Goal: Transaction & Acquisition: Purchase product/service

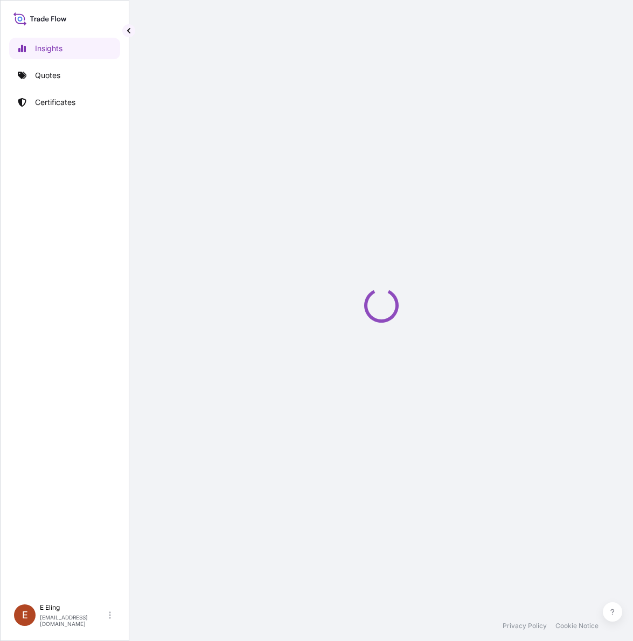
select select "2025"
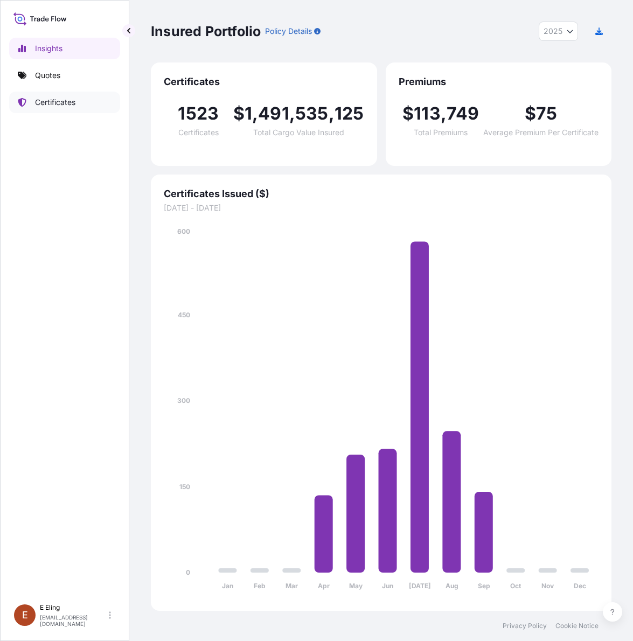
click at [52, 100] on p "Certificates" at bounding box center [55, 102] width 40 height 11
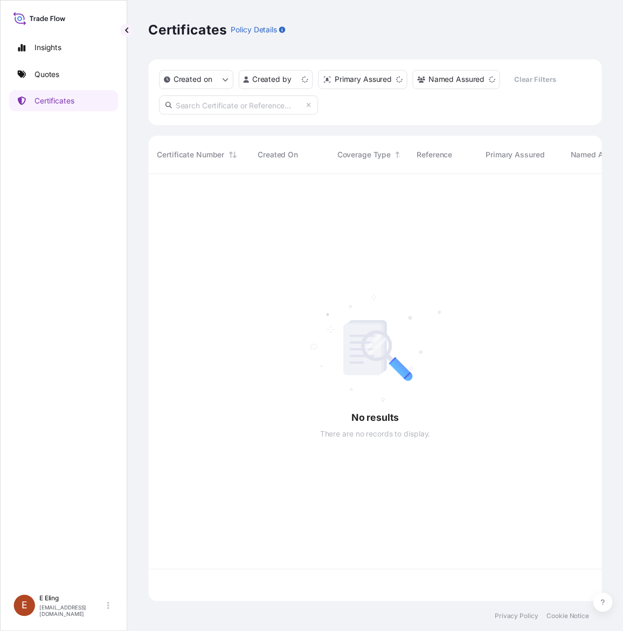
scroll to position [430, 450]
click at [188, 106] on input "text" at bounding box center [243, 106] width 162 height 19
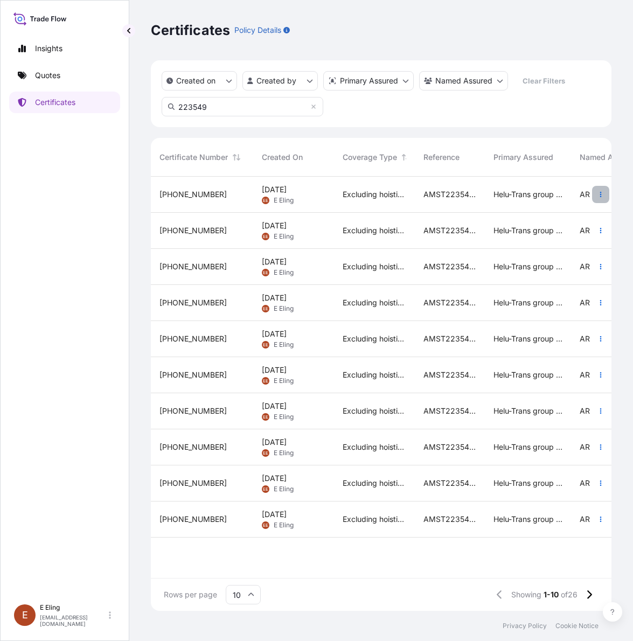
type input "223549"
click at [601, 192] on icon "button" at bounding box center [601, 194] width 6 height 6
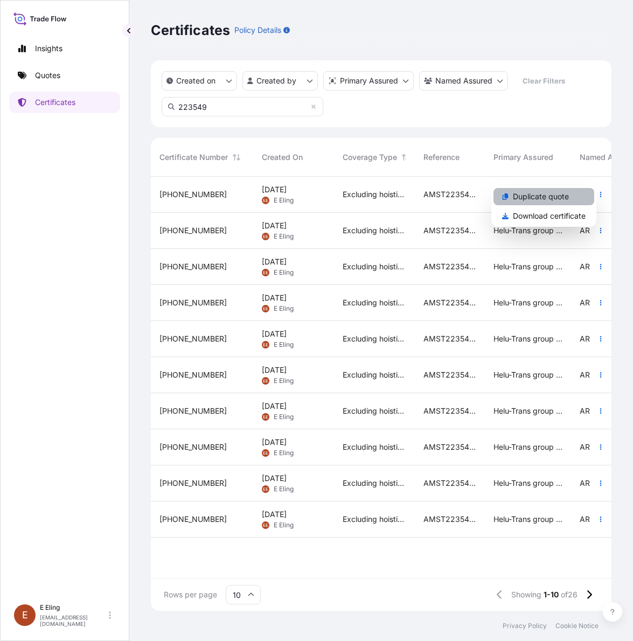
click at [543, 198] on p "Duplicate quote" at bounding box center [541, 196] width 56 height 11
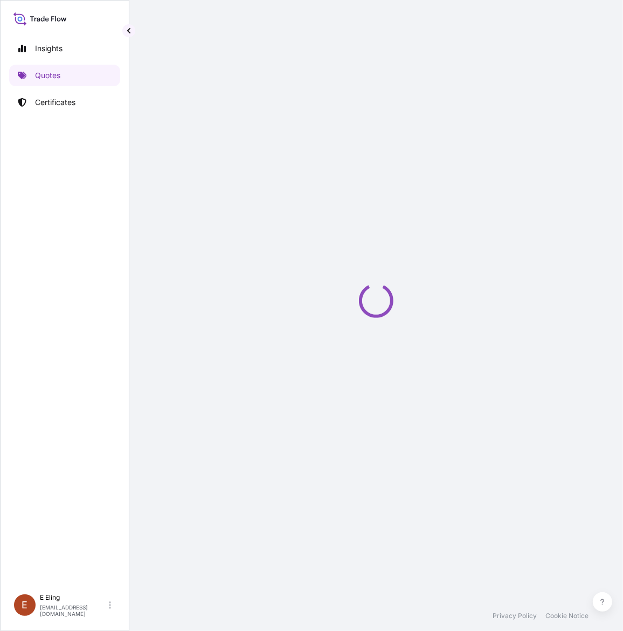
scroll to position [0, 13]
select select "STORAGE"
select select "Transit"
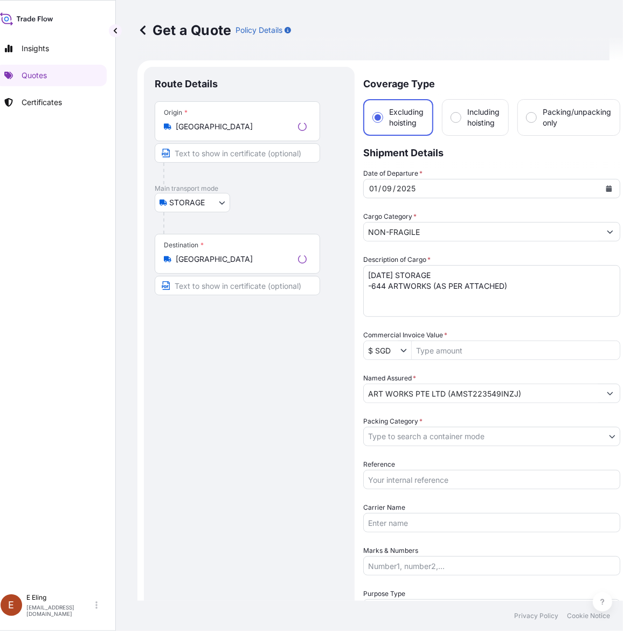
scroll to position [17, 0]
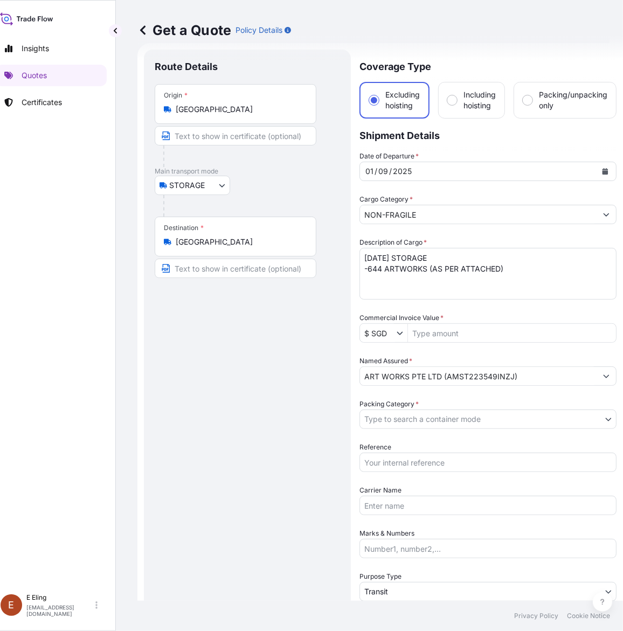
click at [363, 254] on textarea "[DATE] STORAGE -644 ARTWORKS (AS PER ATTACHED)" at bounding box center [487, 274] width 257 height 52
click at [601, 168] on button "Calendar" at bounding box center [604, 171] width 17 height 17
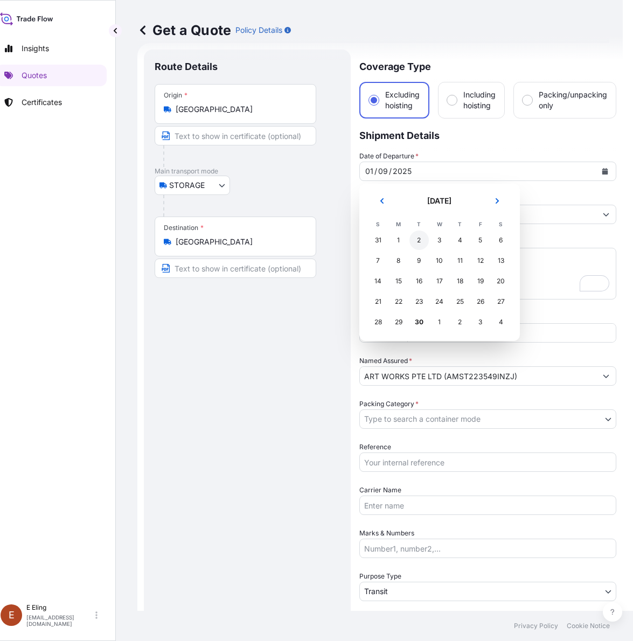
click at [419, 240] on div "2" at bounding box center [418, 240] width 19 height 19
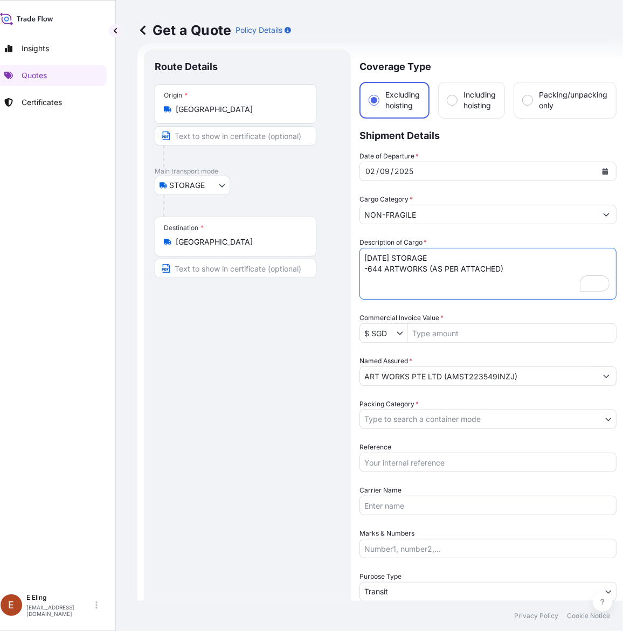
click at [368, 267] on textarea "[DATE] STORAGE -644 ARTWORKS (AS PER ATTACHED)" at bounding box center [487, 274] width 257 height 52
click at [366, 256] on textarea "[DATE] STORAGE -644 ARTWORKS (AS PER ATTACHED)" at bounding box center [487, 274] width 257 height 52
click at [368, 256] on textarea "[DATE] STORAGE -644 ARTWORKS (AS PER ATTACHED)" at bounding box center [487, 274] width 257 height 52
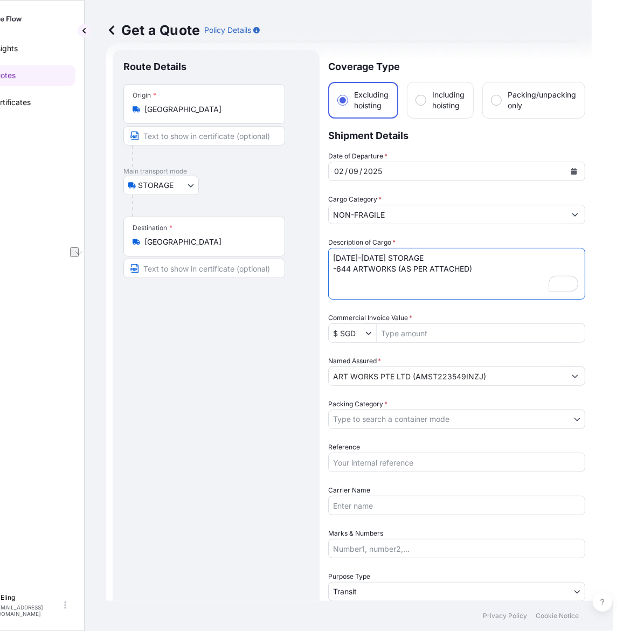
drag, startPoint x: 367, startPoint y: 269, endPoint x: 634, endPoint y: 264, distance: 266.8
click at [578, 264] on html "Insights Quotes Certificates [PERSON_NAME] [EMAIL_ADDRESS][DOMAIN_NAME] Get a Q…" at bounding box center [266, 315] width 623 height 631
paste textarea "SG210906080"
click at [418, 271] on textarea "[DATE] STORAGE -644 ARTWORKS (AS PER ATTACHED)" at bounding box center [456, 274] width 257 height 52
paste textarea "[PERSON_NAME]"
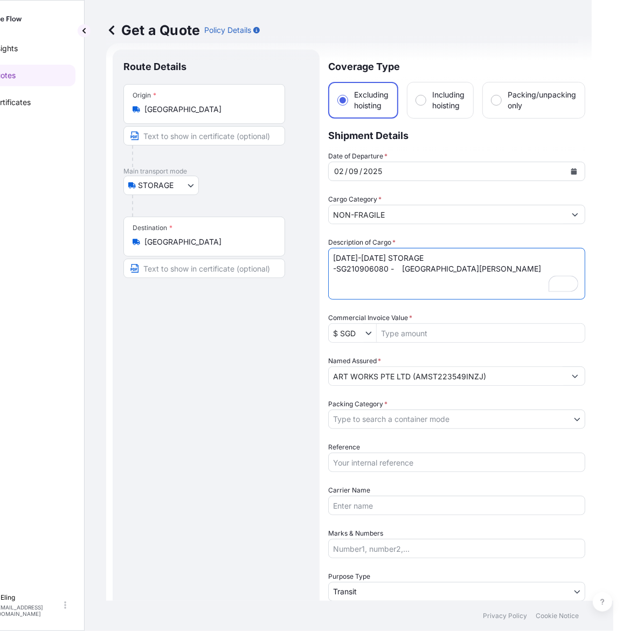
drag, startPoint x: 406, startPoint y: 269, endPoint x: 391, endPoint y: 269, distance: 14.5
click at [401, 269] on textarea "[DATE] STORAGE -644 ARTWORKS (AS PER ATTACHED)" at bounding box center [456, 274] width 257 height 52
click at [392, 269] on textarea "[DATE] STORAGE -644 ARTWORKS (AS PER ATTACHED)" at bounding box center [456, 274] width 257 height 52
click at [394, 269] on textarea "[DATE] STORAGE -644 ARTWORKS (AS PER ATTACHED)" at bounding box center [456, 274] width 257 height 52
paste textarea "[PERSON_NAME] Limited Edition (12/25)"
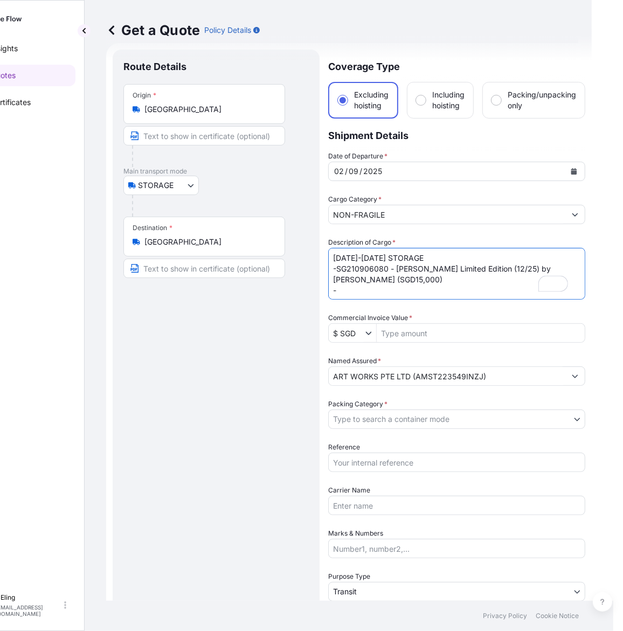
click at [383, 284] on textarea "[DATE] STORAGE -644 ARTWORKS (AS PER ATTACHED)" at bounding box center [456, 274] width 257 height 52
paste textarea "SG221124025"
click at [405, 293] on textarea "[DATE] STORAGE -644 ARTWORKS (AS PER ATTACHED)" at bounding box center [456, 274] width 257 height 52
paste textarea "[PERSON_NAME]"
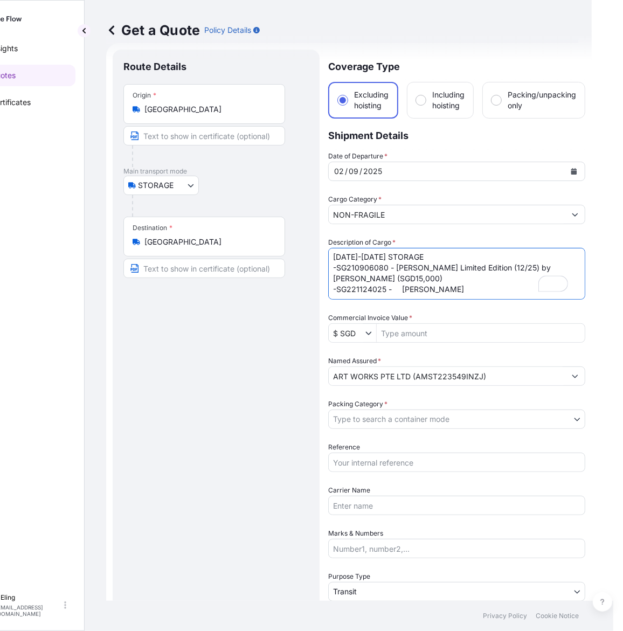
drag, startPoint x: 394, startPoint y: 289, endPoint x: 401, endPoint y: 290, distance: 7.0
click at [401, 290] on textarea "[DATE] STORAGE -644 ARTWORKS (AS PER ATTACHED)" at bounding box center [456, 274] width 257 height 52
paste textarea "Untitled"
click at [522, 286] on textarea "[DATE] STORAGE -644 ARTWORKS (AS PER ATTACHED)" at bounding box center [456, 274] width 257 height 52
type textarea "[DATE]-[DATE] STORAGE -SG210906080 - [PERSON_NAME] Limited Edition (12/25) by […"
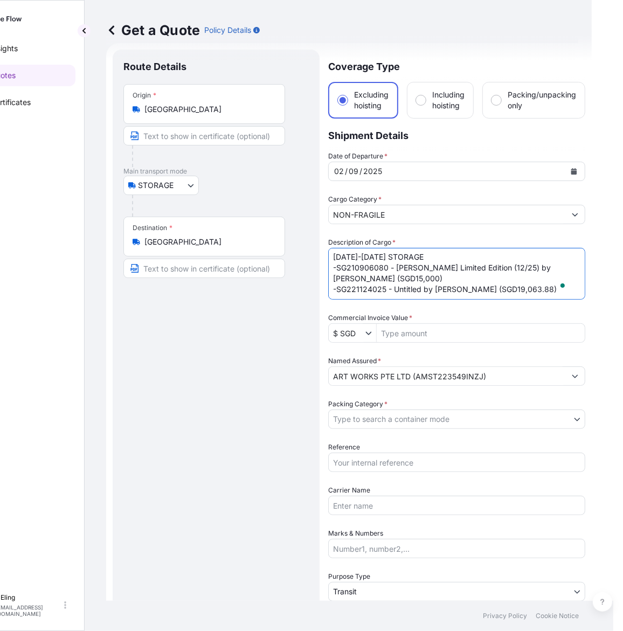
click at [430, 328] on input "Commercial Invoice Value *" at bounding box center [481, 332] width 208 height 19
type input "34,063.88"
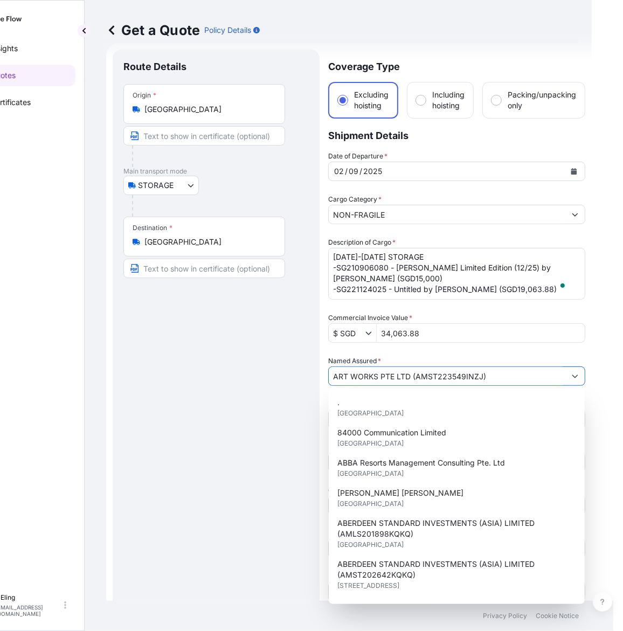
drag, startPoint x: 414, startPoint y: 379, endPoint x: 480, endPoint y: 376, distance: 66.4
click at [480, 376] on input "ART WORKS PTE LTD (AMST223549INZJ)" at bounding box center [447, 375] width 237 height 19
click at [282, 419] on div "Route Details Place of loading Road / [GEOGRAPHIC_DATA] / Inland Origin * [GEOG…" at bounding box center [215, 427] width 185 height 735
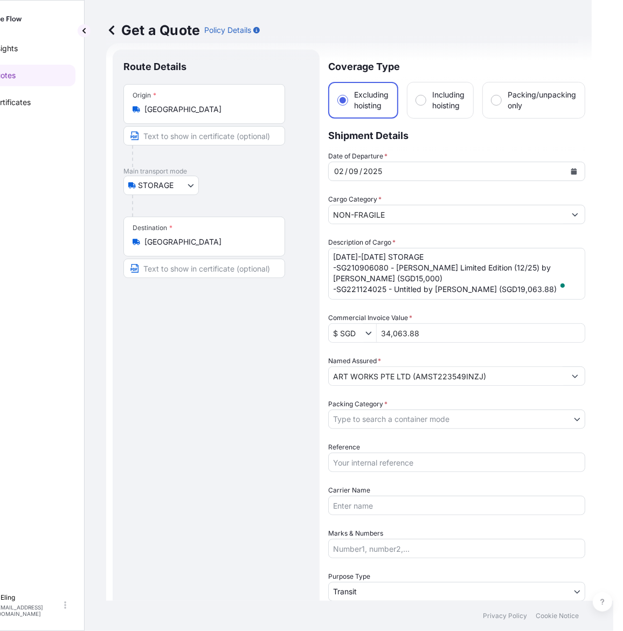
click at [364, 467] on input "Reference" at bounding box center [456, 462] width 257 height 19
paste input "AMST223549INZJ"
type input "AMST223549INZJ"
click at [359, 416] on body "15 options available. Insights Quotes Certificates [PERSON_NAME] [EMAIL_ADDRESS…" at bounding box center [266, 315] width 623 height 631
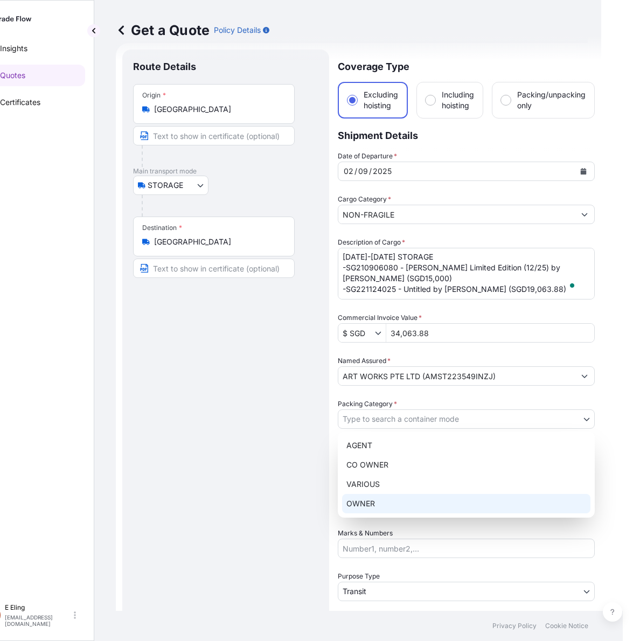
click at [359, 499] on div "OWNER" at bounding box center [466, 503] width 248 height 19
select select "27"
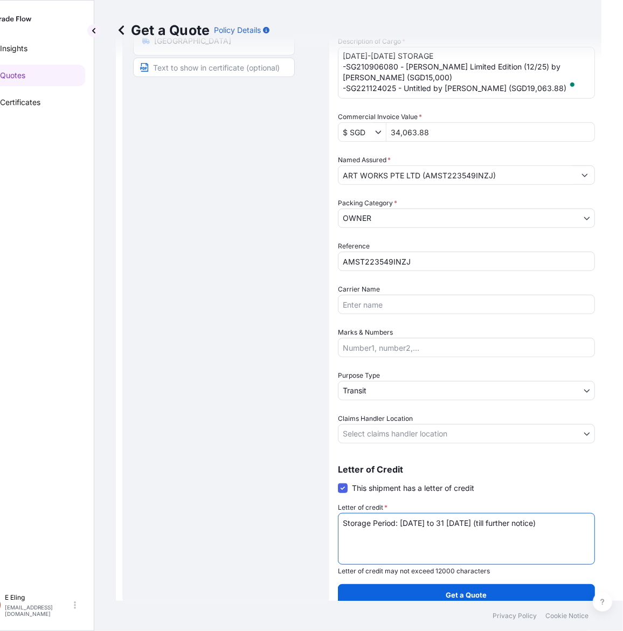
scroll to position [218, 0]
drag, startPoint x: 342, startPoint y: 521, endPoint x: 574, endPoint y: 521, distance: 231.7
click at [574, 521] on textarea "Storage Period: [DATE] to 31 [DATE] (till further notice)" at bounding box center [466, 539] width 257 height 52
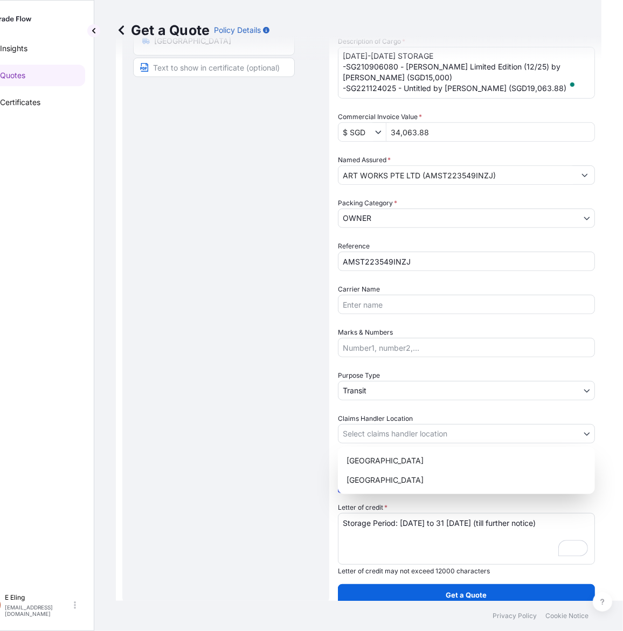
click at [383, 428] on body "Insights Quotes Certificates [PERSON_NAME] [EMAIL_ADDRESS][DOMAIN_NAME] Get a Q…" at bounding box center [271, 315] width 613 height 631
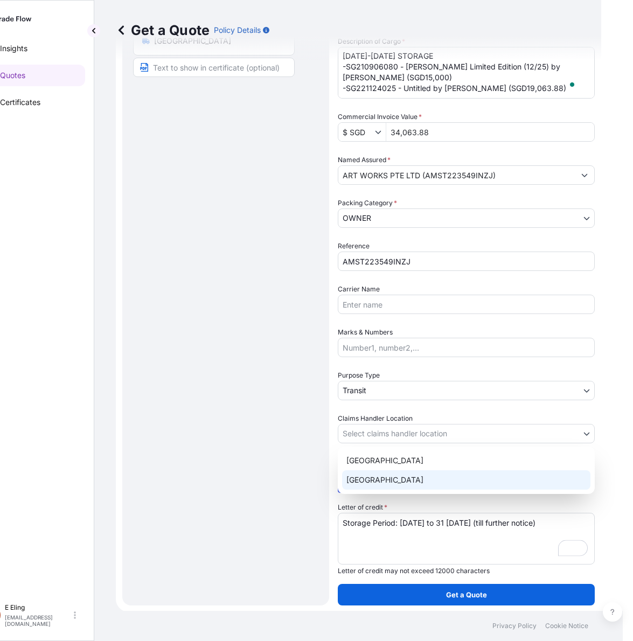
click at [357, 476] on div "[GEOGRAPHIC_DATA]" at bounding box center [466, 479] width 248 height 19
select select "[GEOGRAPHIC_DATA]"
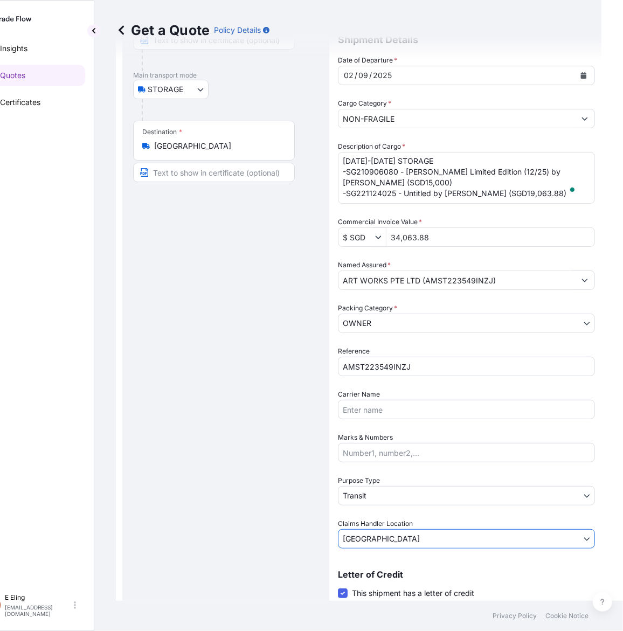
scroll to position [0, 0]
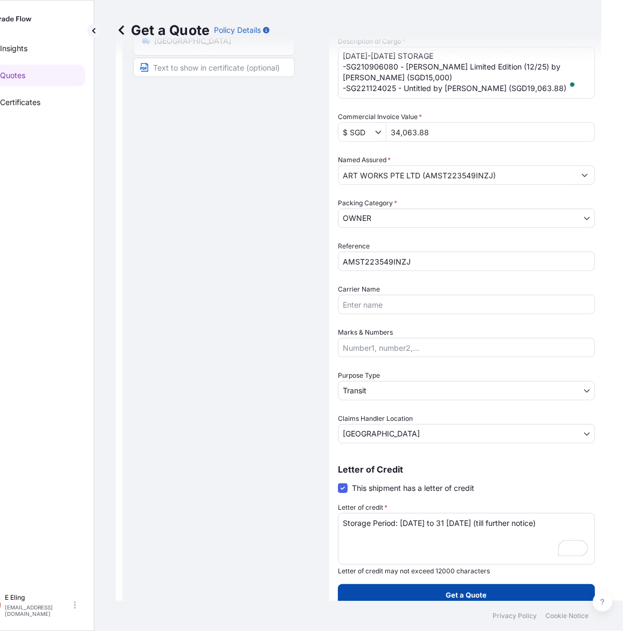
click at [460, 601] on button "Get a Quote" at bounding box center [466, 595] width 257 height 22
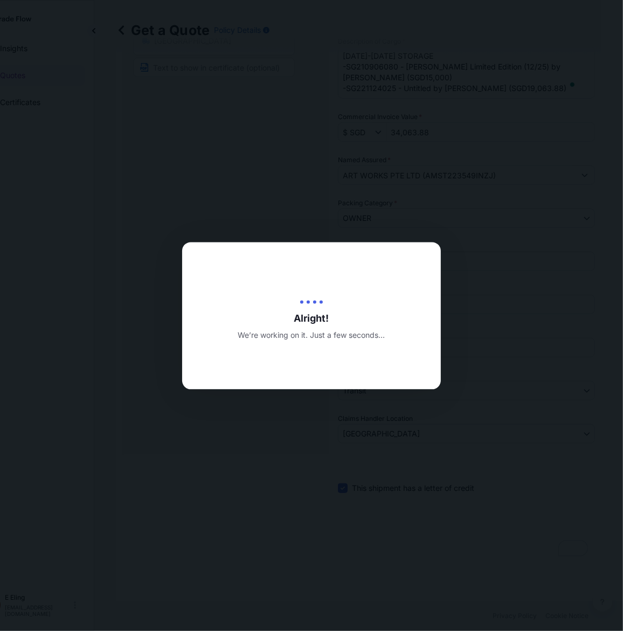
type input "[DATE]"
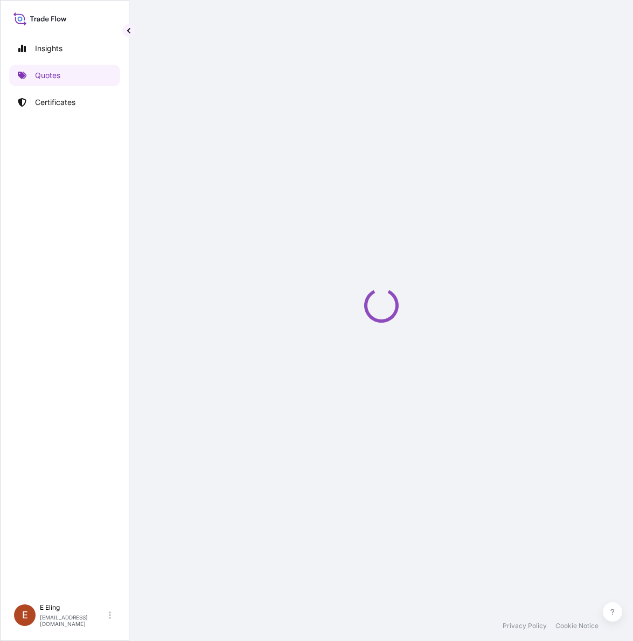
click at [375, 428] on div "Loading" at bounding box center [381, 305] width 461 height 611
select select "STORAGE"
select select "Transit"
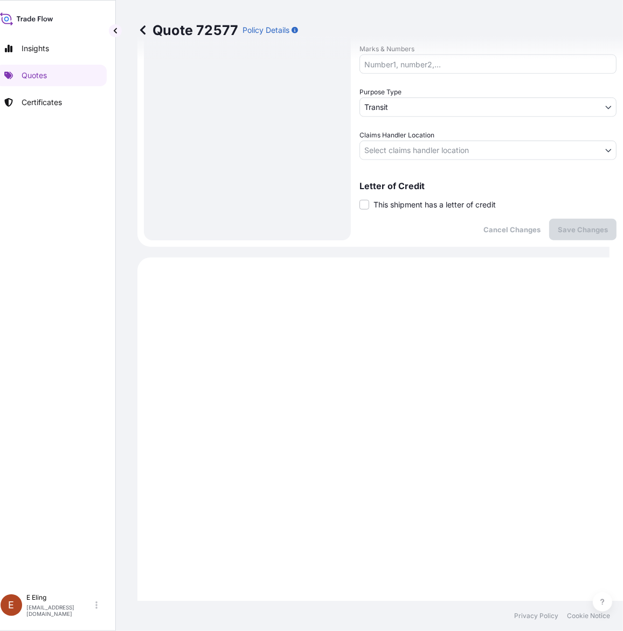
click at [394, 204] on span "This shipment has a letter of credit" at bounding box center [434, 204] width 122 height 11
click at [359, 199] on input "This shipment has a letter of credit" at bounding box center [359, 199] width 0 height 0
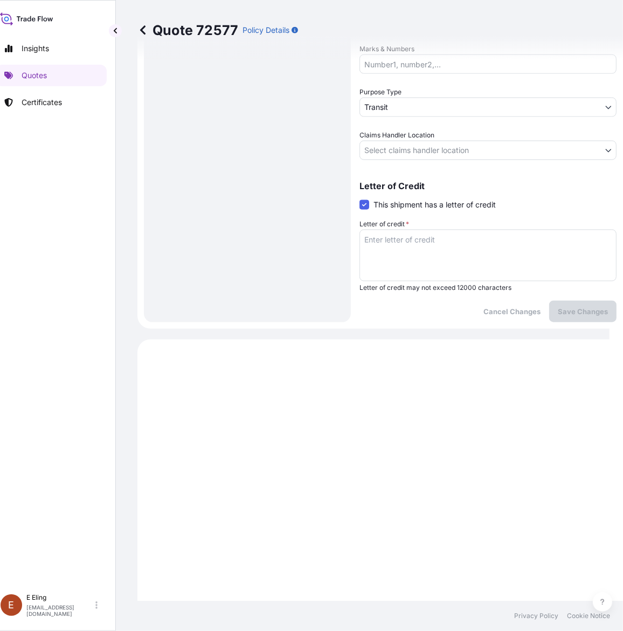
click at [397, 248] on textarea "Letter of credit *" at bounding box center [487, 256] width 257 height 52
paste textarea "Storage Period: [DATE] to 31 [DATE] (till further notice)"
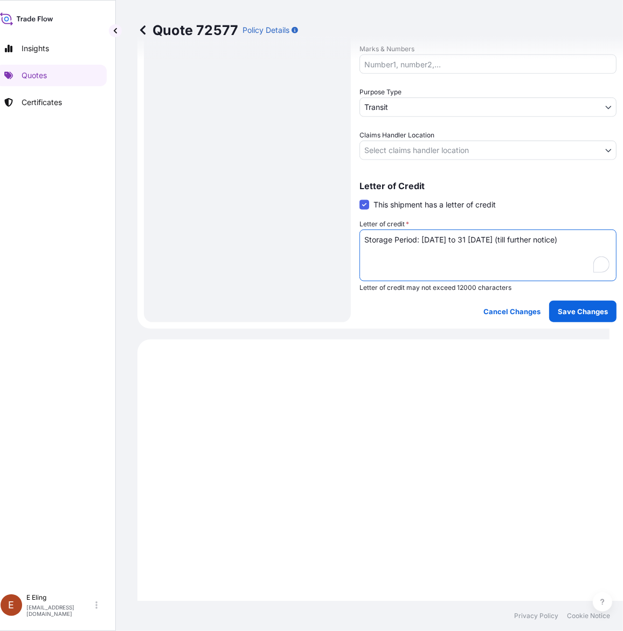
click at [429, 235] on textarea "Storage Period: [DATE] to 31 [DATE] (till further notice)" at bounding box center [487, 256] width 257 height 52
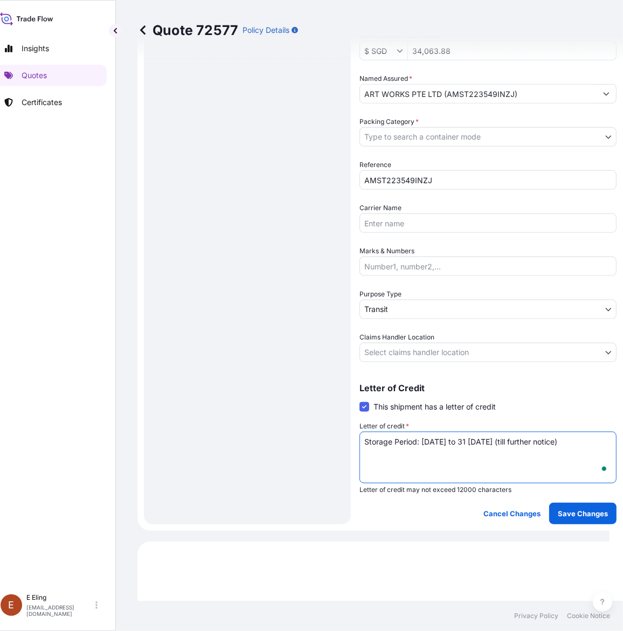
type textarea "Storage Period: [DATE] to 31 [DATE] (till further notice)"
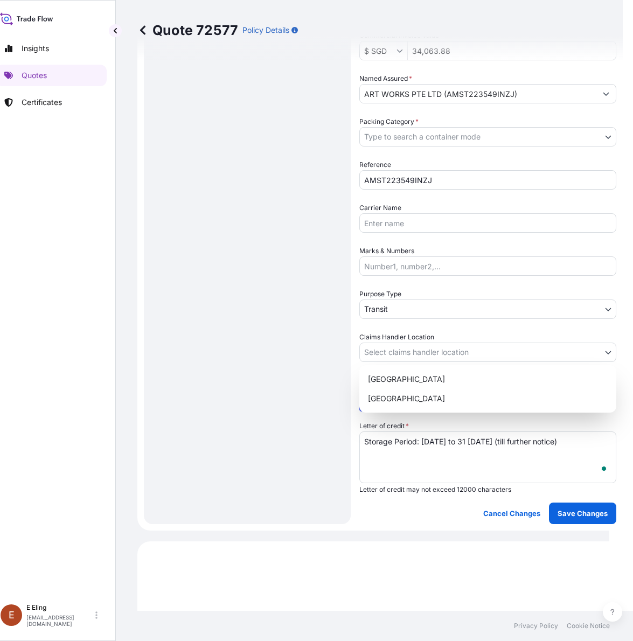
click at [445, 348] on body "Insights Quotes Certificates [PERSON_NAME] [EMAIL_ADDRESS][DOMAIN_NAME] Quote 7…" at bounding box center [298, 320] width 623 height 641
click at [415, 402] on div "[GEOGRAPHIC_DATA]" at bounding box center [488, 398] width 248 height 19
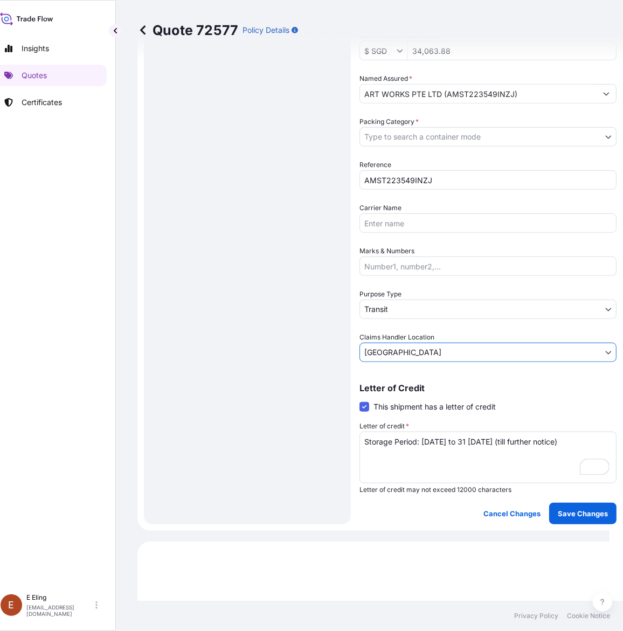
click at [380, 303] on body "Insights Quotes Certificates [PERSON_NAME] [EMAIL_ADDRESS][DOMAIN_NAME] Quote 7…" at bounding box center [298, 315] width 623 height 631
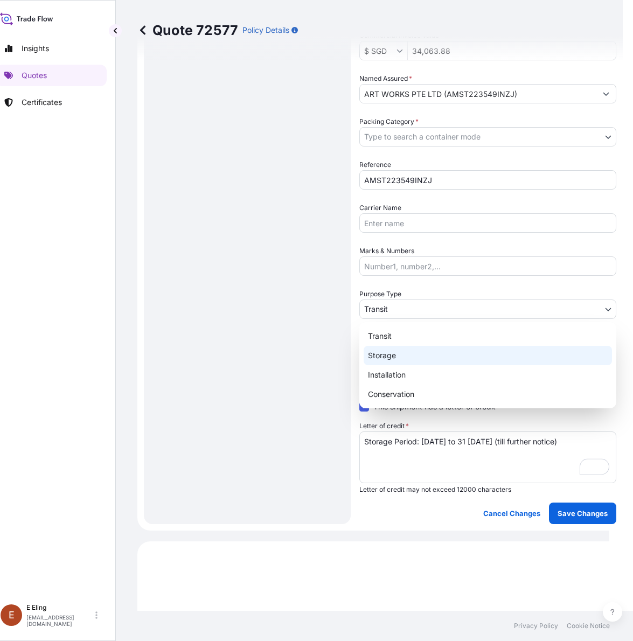
click at [389, 360] on div "Storage" at bounding box center [488, 355] width 248 height 19
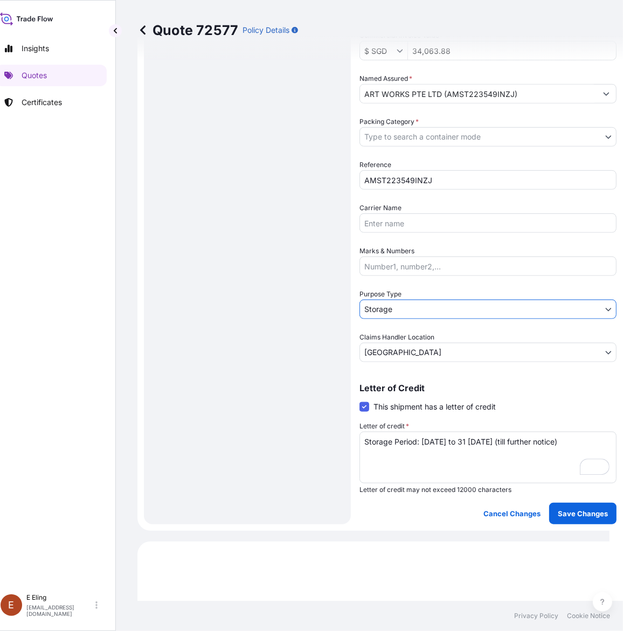
click at [400, 138] on body "Insights Quotes Certificates [PERSON_NAME] [EMAIL_ADDRESS][DOMAIN_NAME] Quote 7…" at bounding box center [298, 315] width 623 height 631
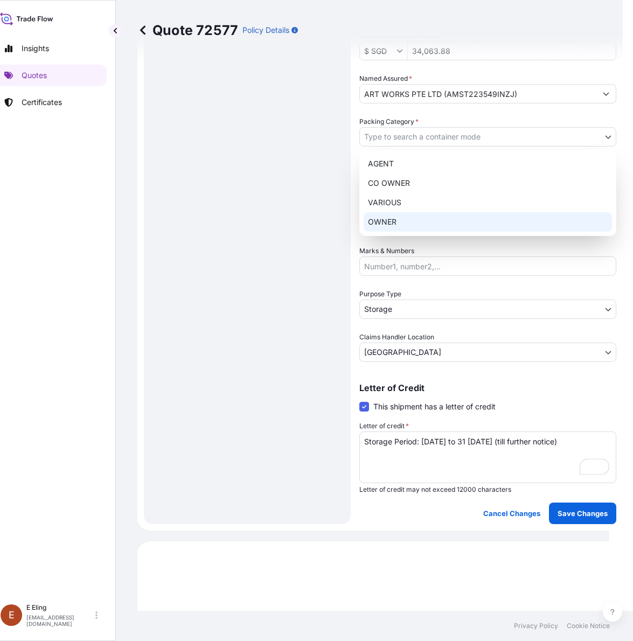
click at [387, 221] on div "OWNER" at bounding box center [488, 221] width 248 height 19
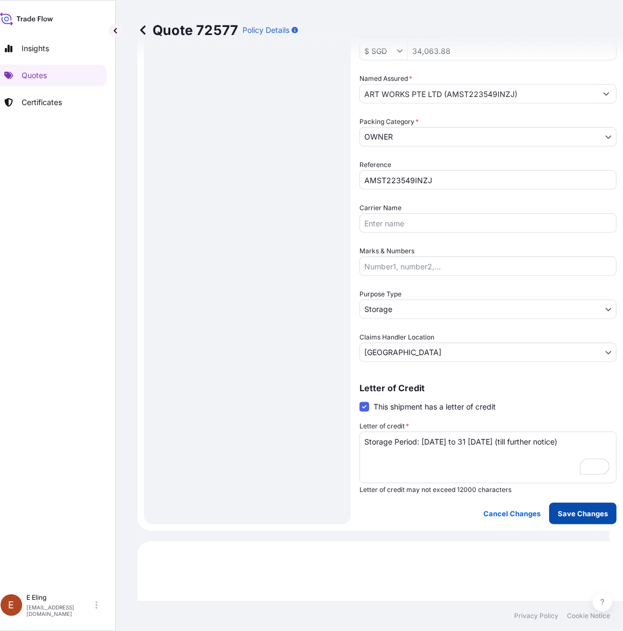
click at [602, 508] on p "Save Changes" at bounding box center [583, 513] width 50 height 11
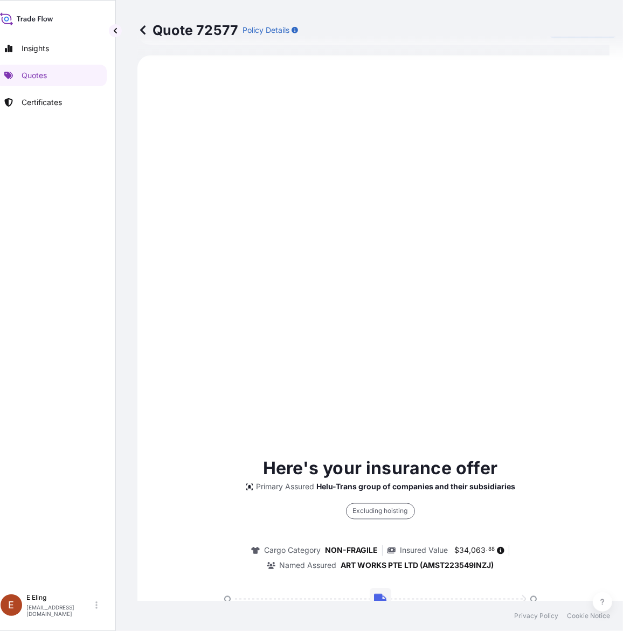
select select "STORAGE"
select select "Storage"
select select "[GEOGRAPHIC_DATA]"
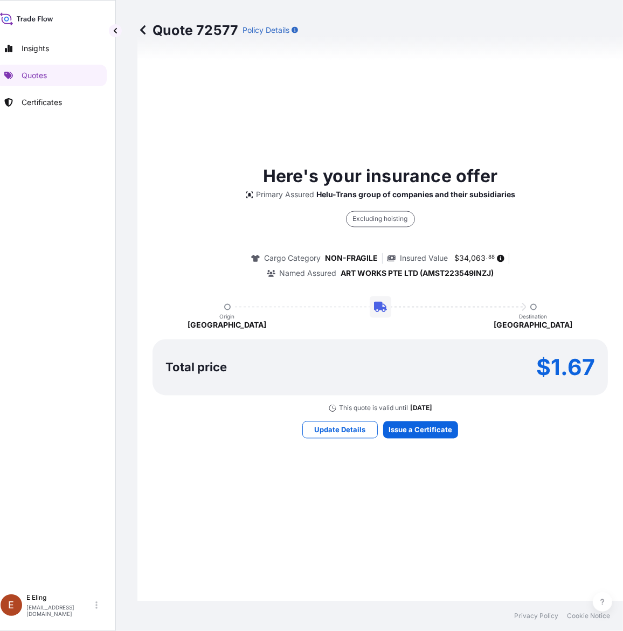
click at [417, 439] on div "Here's your insurance offer Primary Assured Helu-Trans group of companies and t…" at bounding box center [379, 301] width 455 height 1045
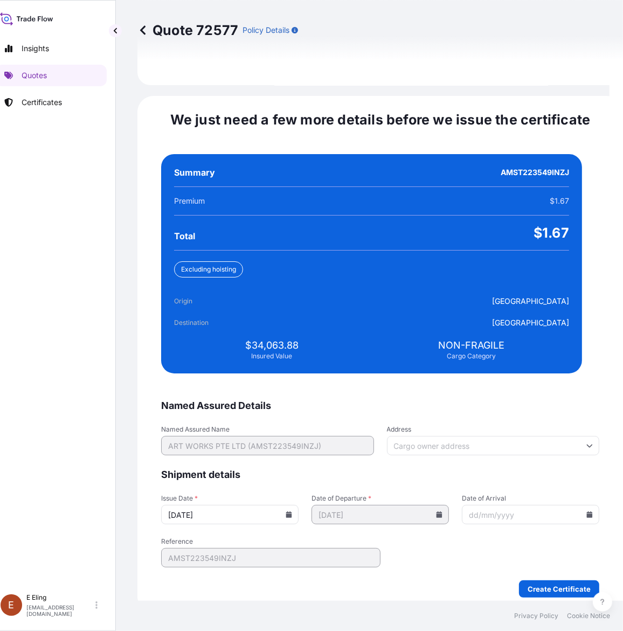
click at [292, 511] on icon at bounding box center [289, 514] width 6 height 6
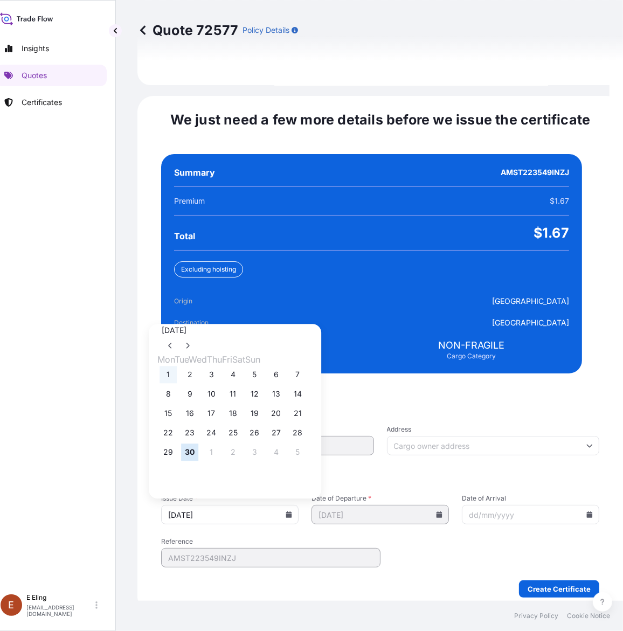
click at [165, 369] on button "1" at bounding box center [167, 374] width 17 height 17
type input "[DATE]"
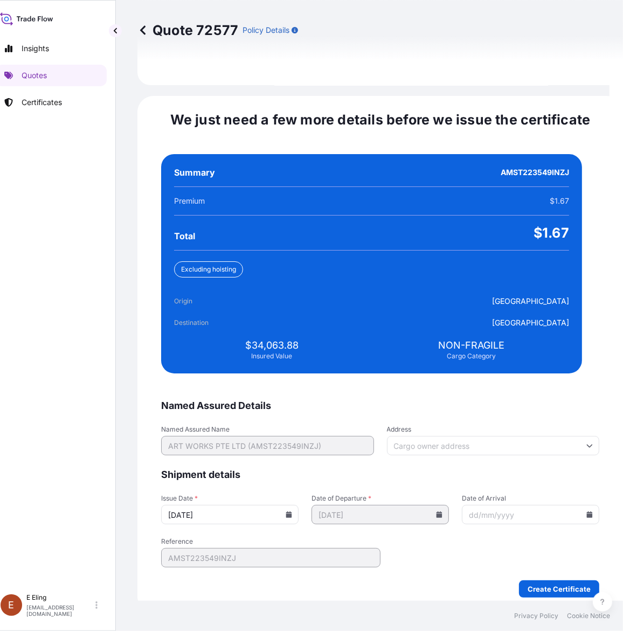
click at [587, 511] on icon at bounding box center [590, 514] width 6 height 6
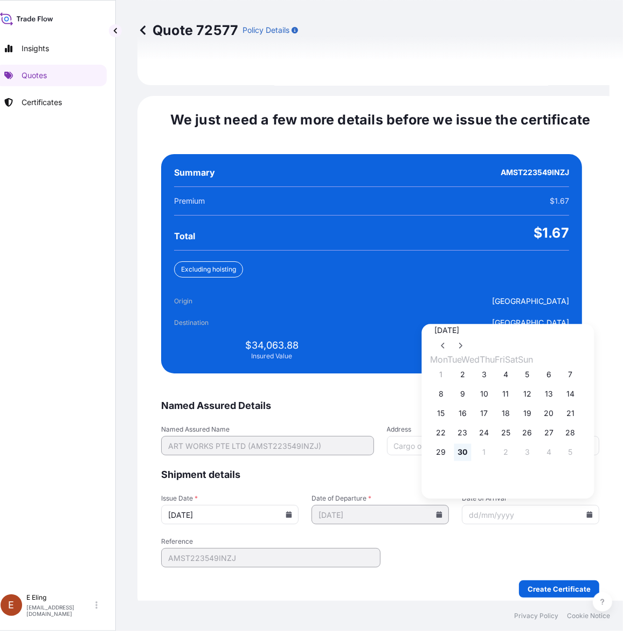
click at [469, 447] on button "30" at bounding box center [462, 452] width 17 height 17
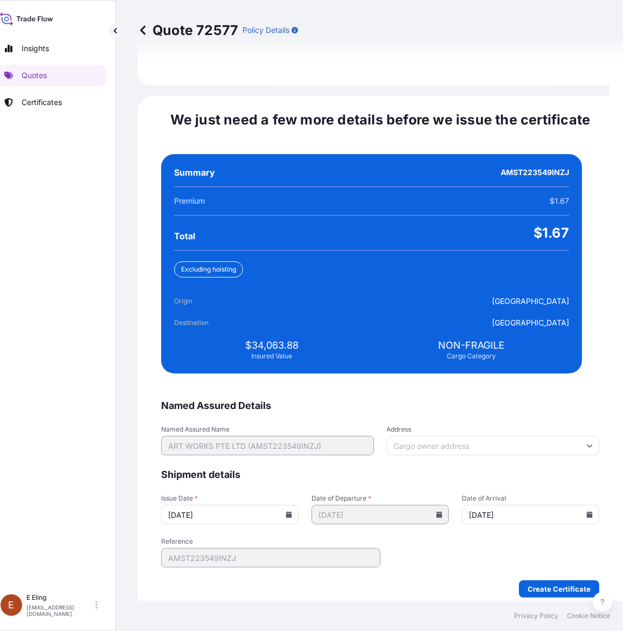
type input "[DATE]"
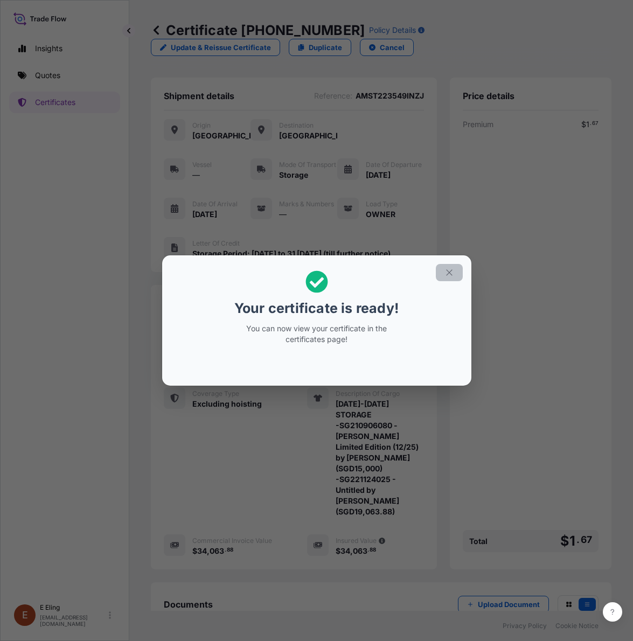
click at [445, 275] on icon "button" at bounding box center [450, 273] width 10 height 10
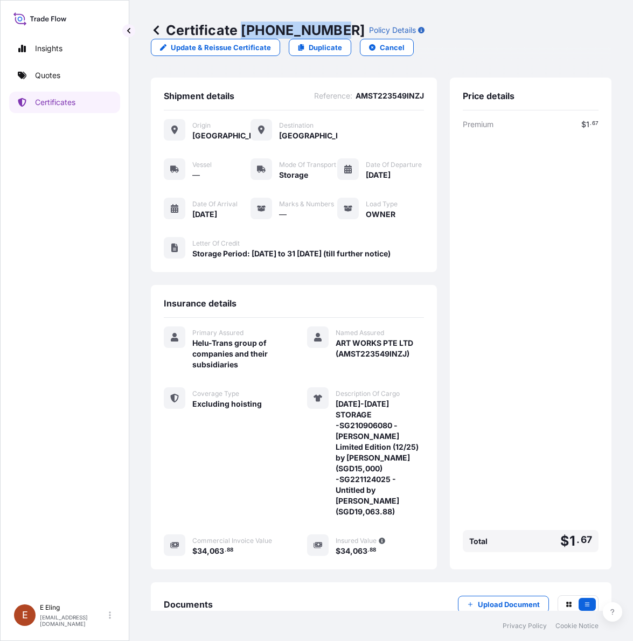
drag, startPoint x: 243, startPoint y: 27, endPoint x: 335, endPoint y: 32, distance: 91.8
click at [335, 32] on p "Certificate [PHONE_NUMBER]" at bounding box center [258, 30] width 214 height 17
copy p "[PHONE_NUMBER]"
click at [478, 601] on div "Documents Upload Document PDF Certificate [DATE]" at bounding box center [381, 632] width 461 height 101
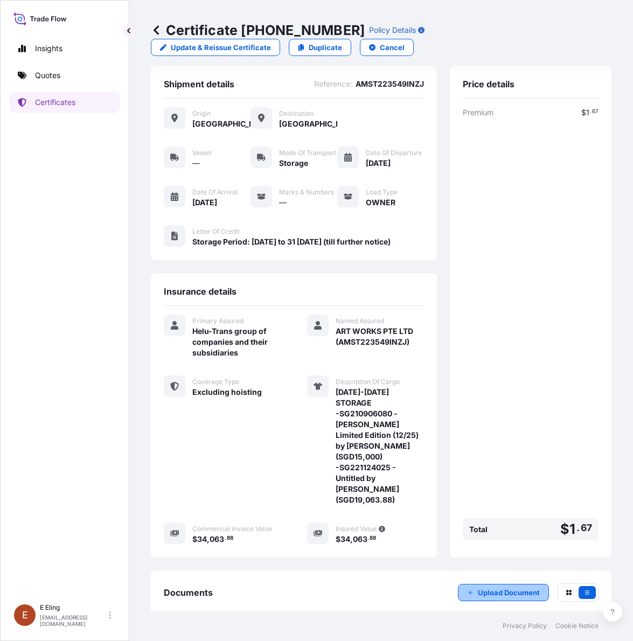
click at [478, 607] on div "Documents Upload Document" at bounding box center [381, 602] width 435 height 36
click at [475, 591] on button "Upload Document" at bounding box center [503, 592] width 91 height 17
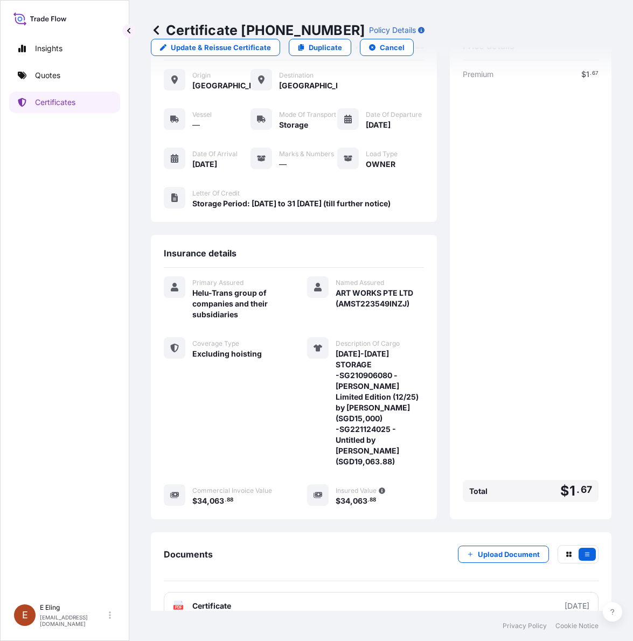
scroll to position [112, 0]
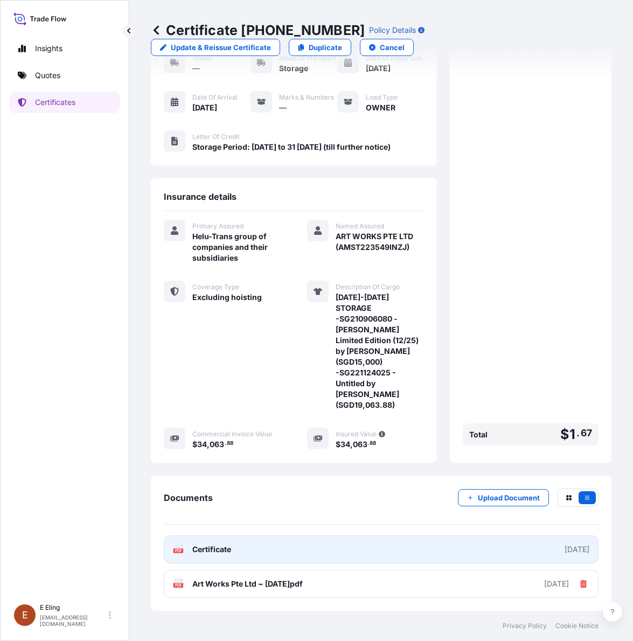
click at [366, 551] on link "PDF Certificate [DATE]" at bounding box center [381, 550] width 435 height 28
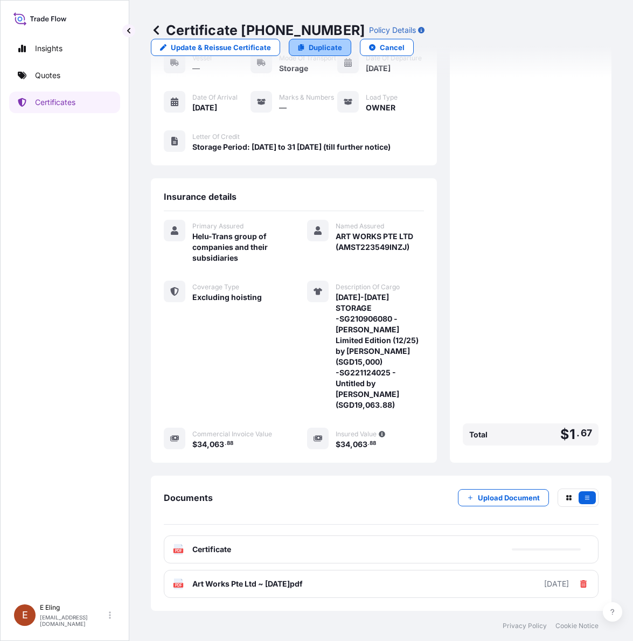
click at [302, 48] on icon at bounding box center [302, 47] width 6 height 6
select select "STORAGE"
select select "Storage"
select select "[GEOGRAPHIC_DATA]"
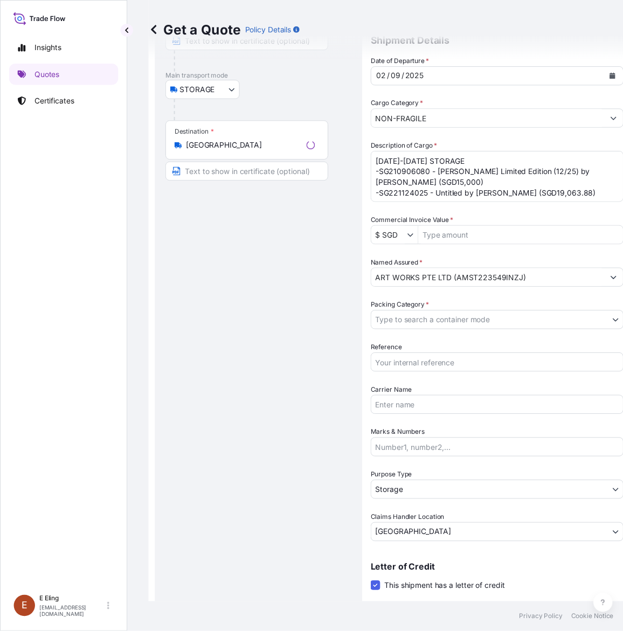
scroll to position [17, 0]
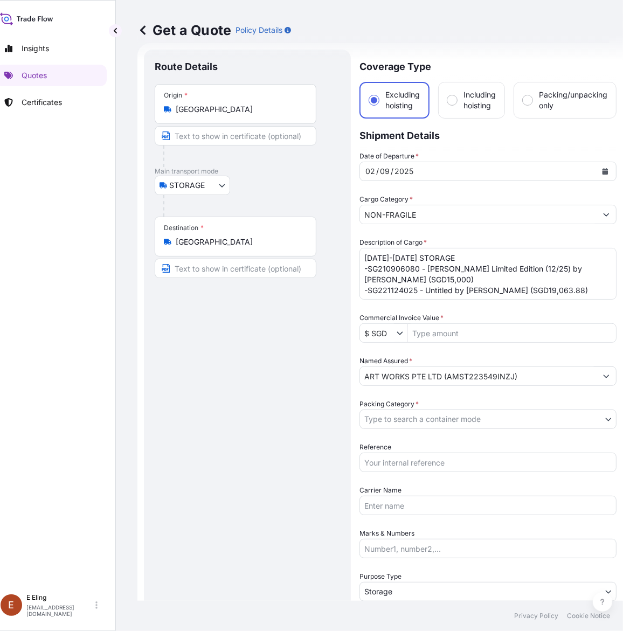
click at [599, 171] on button "Calendar" at bounding box center [604, 171] width 17 height 17
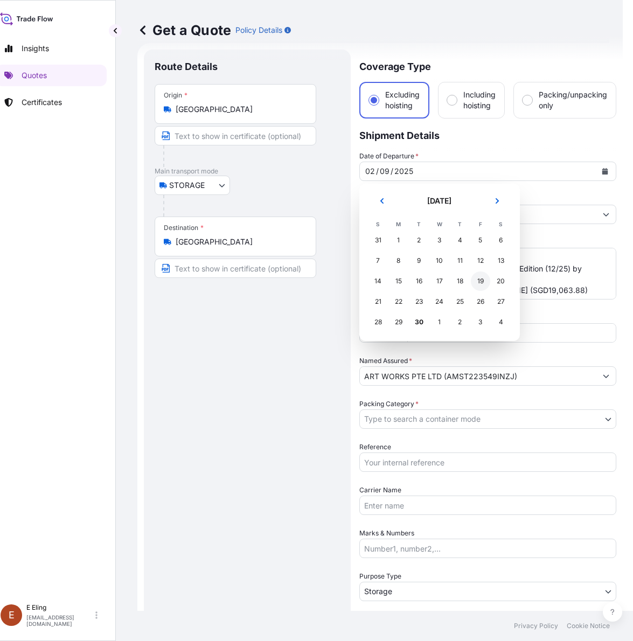
click at [476, 279] on div "19" at bounding box center [480, 281] width 19 height 19
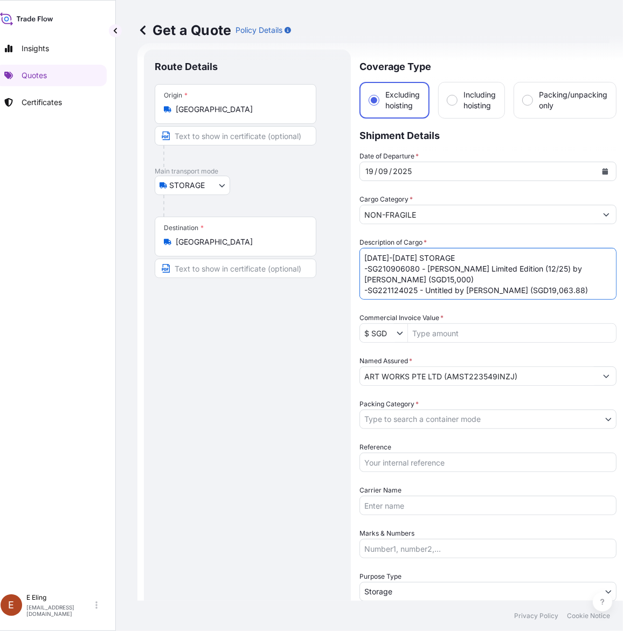
drag, startPoint x: 370, startPoint y: 257, endPoint x: 349, endPoint y: 257, distance: 21.0
click at [349, 257] on form "Route Details Place of loading Road / [GEOGRAPHIC_DATA] / Inland Origin * [GEOG…" at bounding box center [379, 428] width 485 height 770
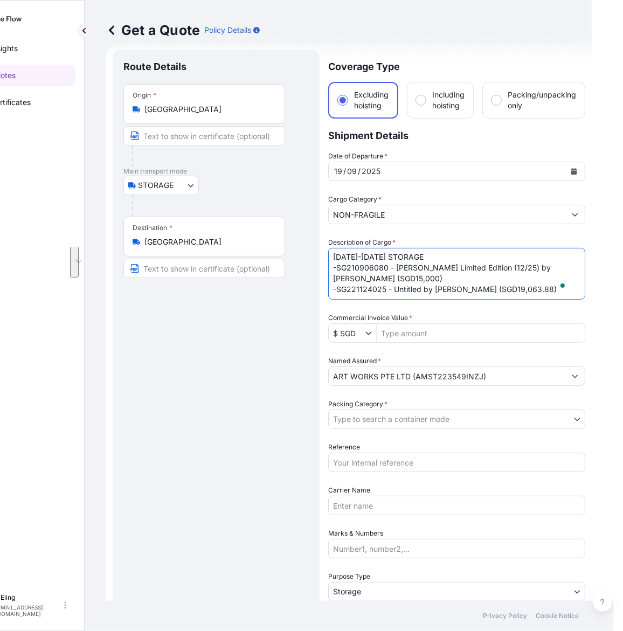
drag, startPoint x: 367, startPoint y: 267, endPoint x: 634, endPoint y: 300, distance: 268.7
click at [578, 300] on html "Insights Quotes Certificates [PERSON_NAME] [EMAIL_ADDRESS][DOMAIN_NAME] Get a Q…" at bounding box center [266, 315] width 623 height 631
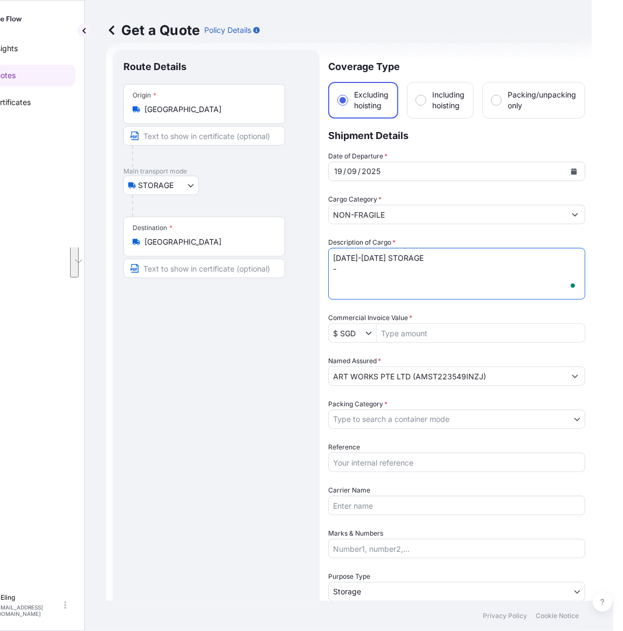
scroll to position [0, 0]
type textarea "[DATE]-[DATE] STORAGE Item: 10 artworks (as attached)"
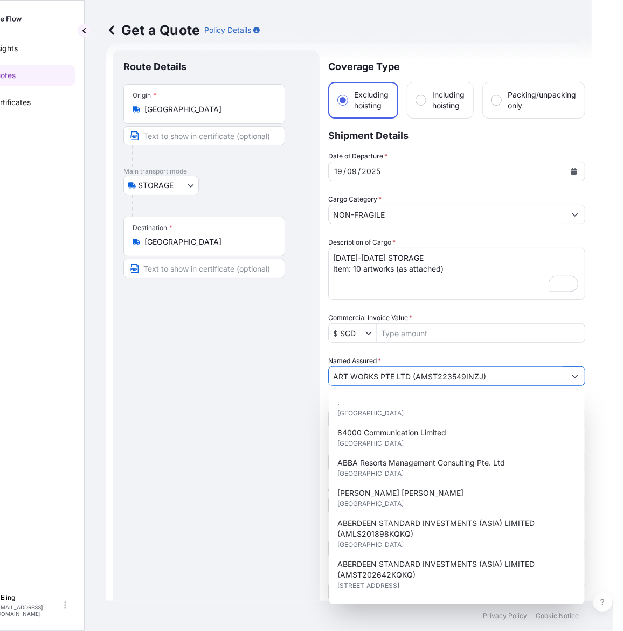
drag, startPoint x: 416, startPoint y: 377, endPoint x: 482, endPoint y: 375, distance: 66.3
click at [482, 375] on input "ART WORKS PTE LTD (AMST223549INZJ)" at bounding box center [447, 375] width 237 height 19
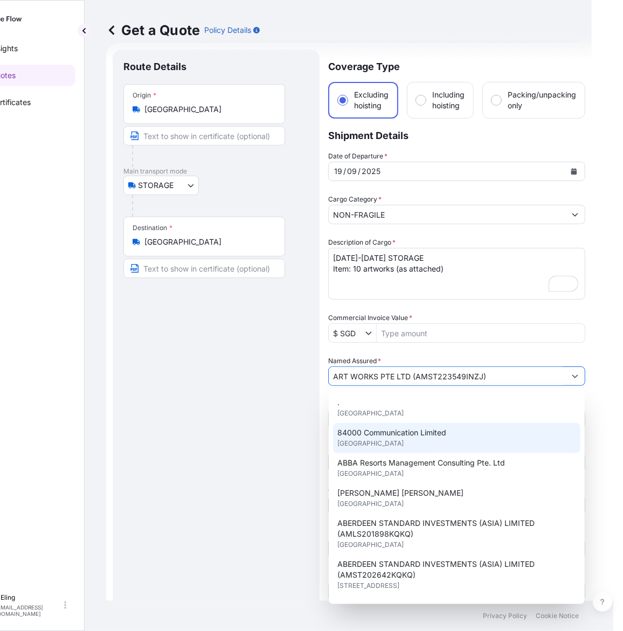
click at [287, 436] on div "Route Details Place of loading Road / [GEOGRAPHIC_DATA] / Inland Origin * [GEOG…" at bounding box center [215, 427] width 185 height 735
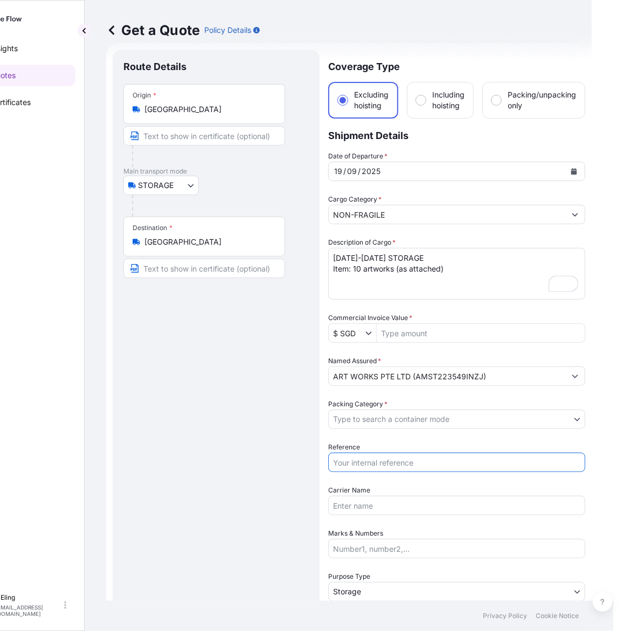
drag, startPoint x: 368, startPoint y: 462, endPoint x: 372, endPoint y: 446, distance: 16.2
click at [368, 462] on input "Reference" at bounding box center [456, 462] width 257 height 19
paste input "AMST223549INZJ"
type input "AMST223549INZJ"
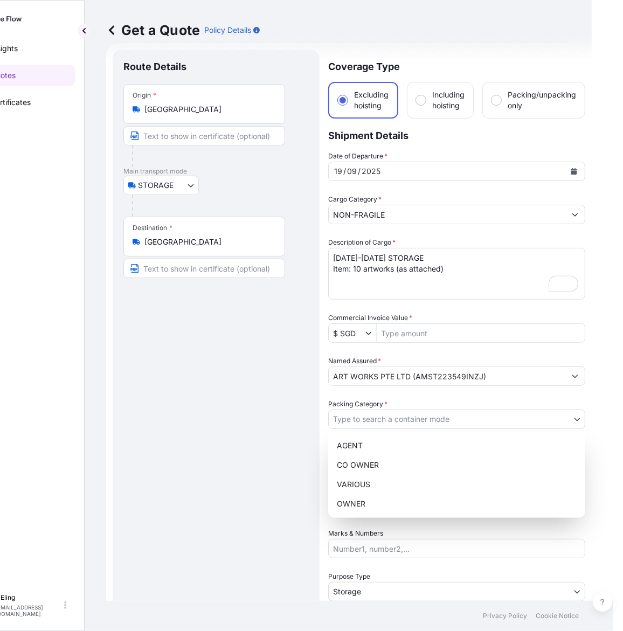
scroll to position [0, 35]
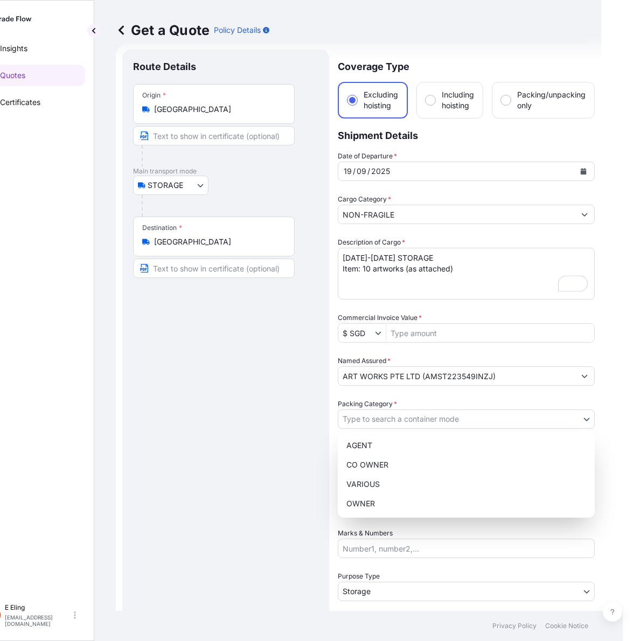
click at [376, 426] on body "15 options available. Insights Quotes Certificates [PERSON_NAME] [EMAIL_ADDRESS…" at bounding box center [276, 320] width 623 height 641
click at [373, 501] on div "OWNER" at bounding box center [466, 503] width 248 height 19
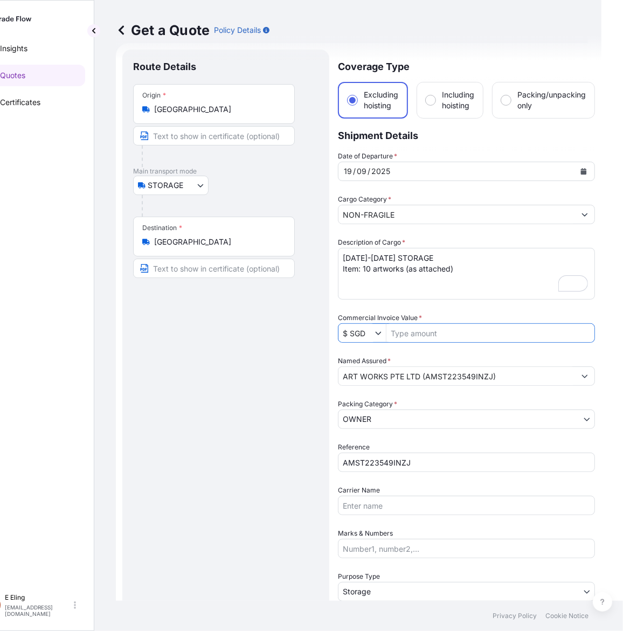
click at [448, 335] on input "Commercial Invoice Value *" at bounding box center [490, 332] width 208 height 19
paste input "71,167.20"
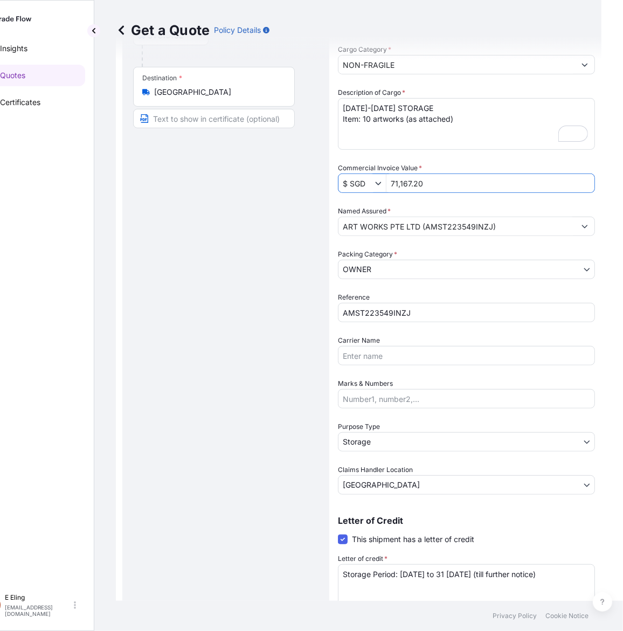
scroll to position [218, 0]
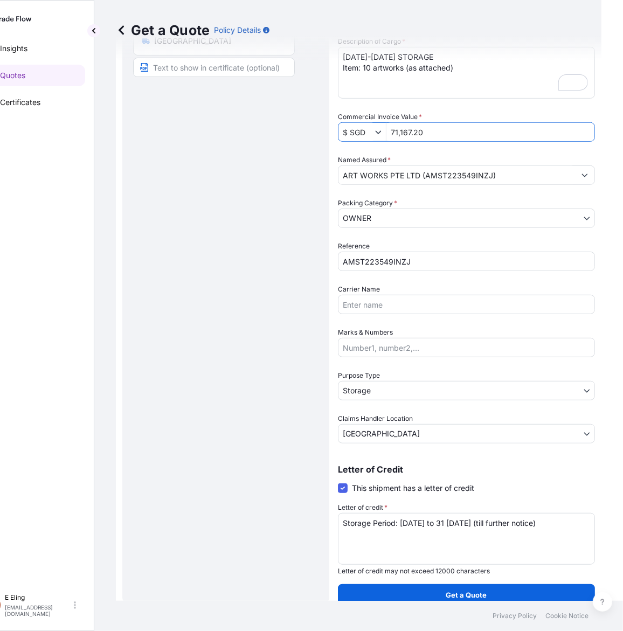
click at [395, 526] on textarea "Storage Period: [DATE] to 31 [DATE] (till further notice)" at bounding box center [466, 539] width 257 height 52
type input "71,167.2"
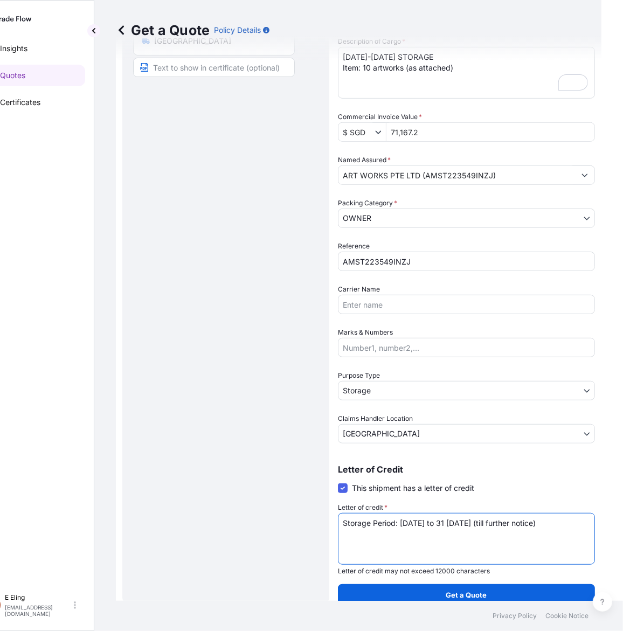
click at [395, 526] on textarea "Storage Period: [DATE] to 31 [DATE] (till further notice)" at bounding box center [466, 539] width 257 height 52
click at [432, 609] on form "Route Details Place of loading Road / [GEOGRAPHIC_DATA] / Inland Origin * [GEOG…" at bounding box center [358, 227] width 485 height 770
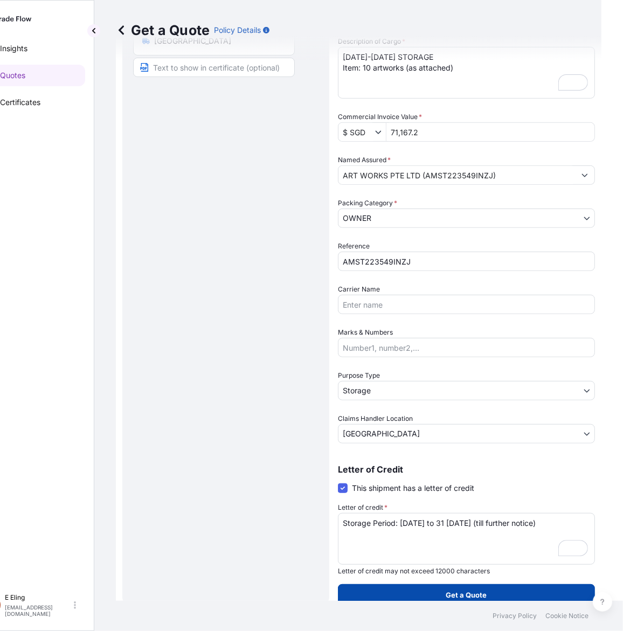
click at [437, 588] on button "Get a Quote" at bounding box center [466, 595] width 257 height 22
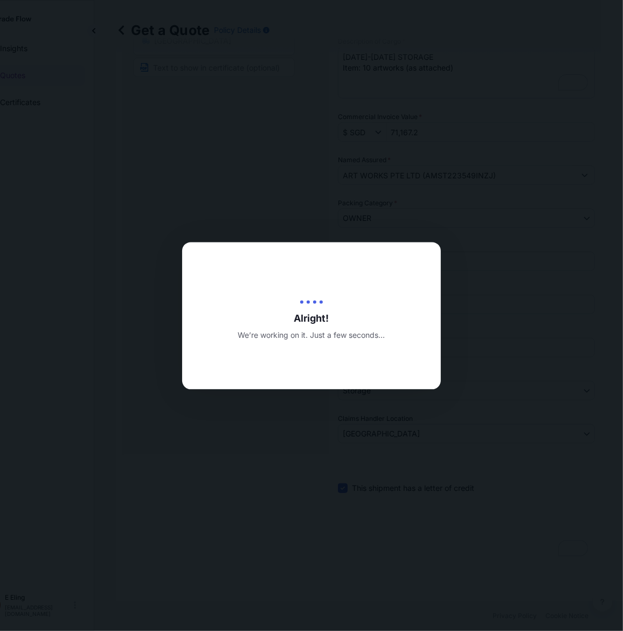
type input "[DATE]"
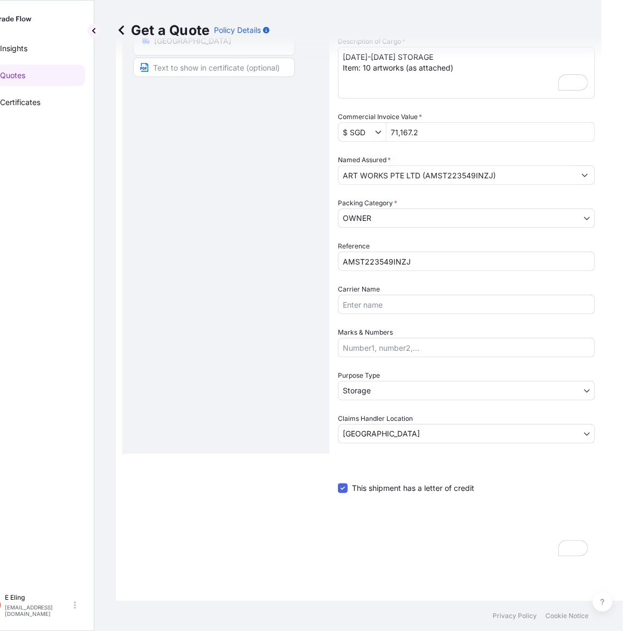
scroll to position [373, 0]
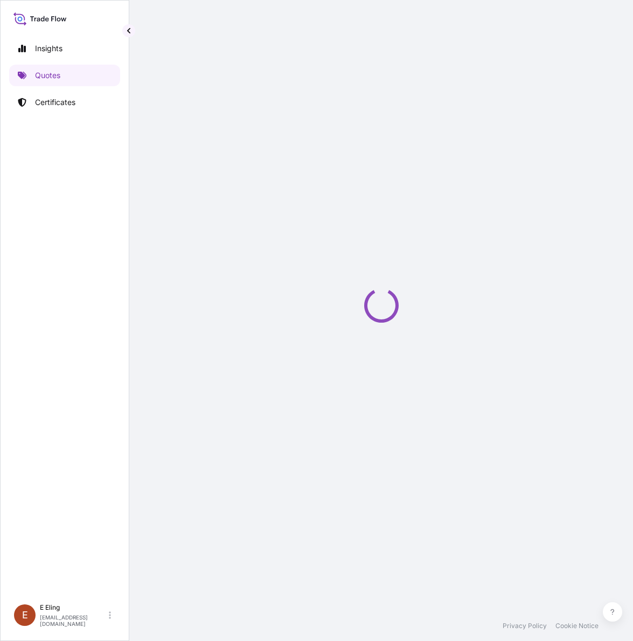
select select "STORAGE"
select select "Transit"
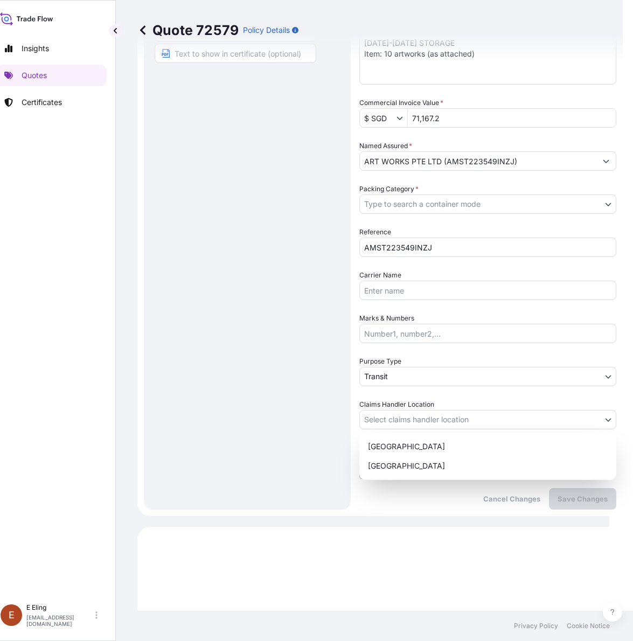
click at [399, 411] on body "Insights Quotes Certificates [PERSON_NAME] [EMAIL_ADDRESS][DOMAIN_NAME] Quote 7…" at bounding box center [298, 320] width 623 height 641
click at [395, 469] on div "[GEOGRAPHIC_DATA]" at bounding box center [488, 465] width 248 height 19
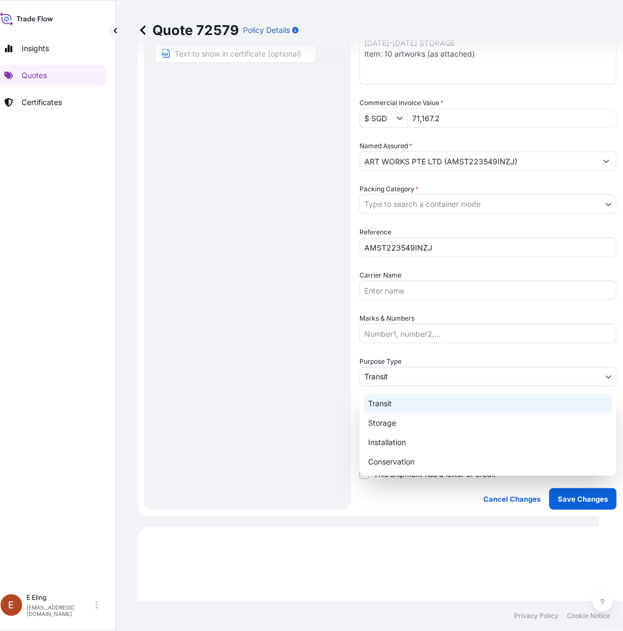
click at [396, 370] on body "Insights Quotes Certificates [PERSON_NAME] [EMAIL_ADDRESS][DOMAIN_NAME] Quote 7…" at bounding box center [293, 315] width 613 height 631
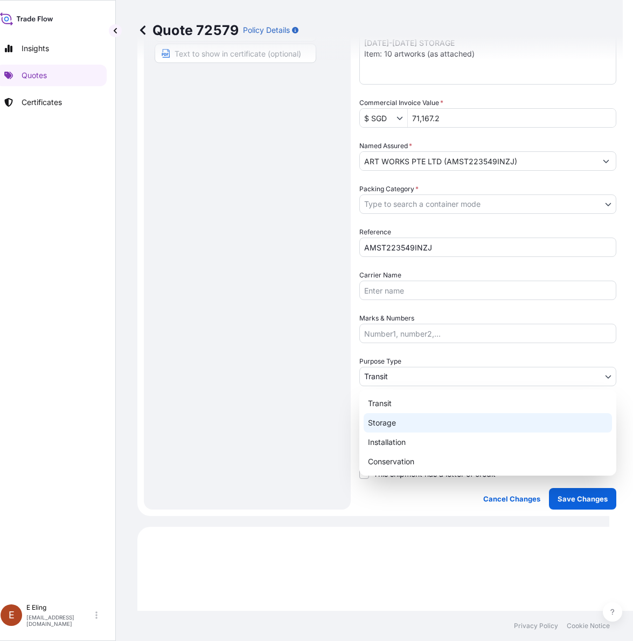
click at [394, 421] on div "Storage" at bounding box center [488, 422] width 248 height 19
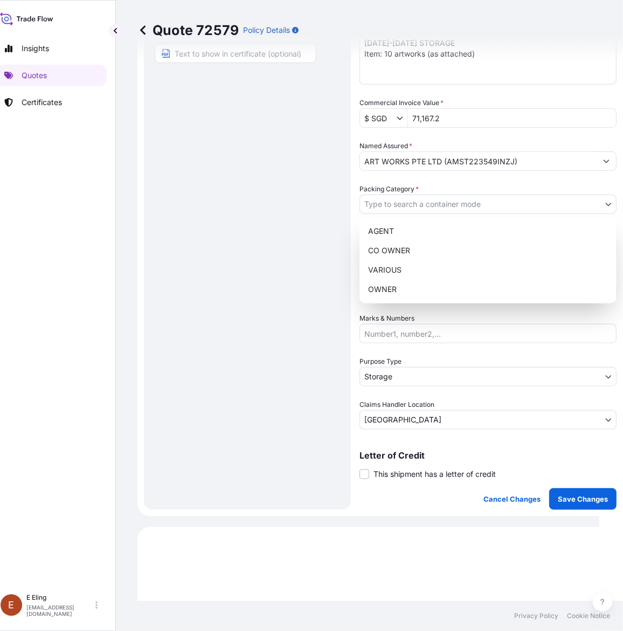
click at [405, 206] on body "Insights Quotes Certificates [PERSON_NAME] [EMAIL_ADDRESS][DOMAIN_NAME] Quote 7…" at bounding box center [293, 315] width 613 height 631
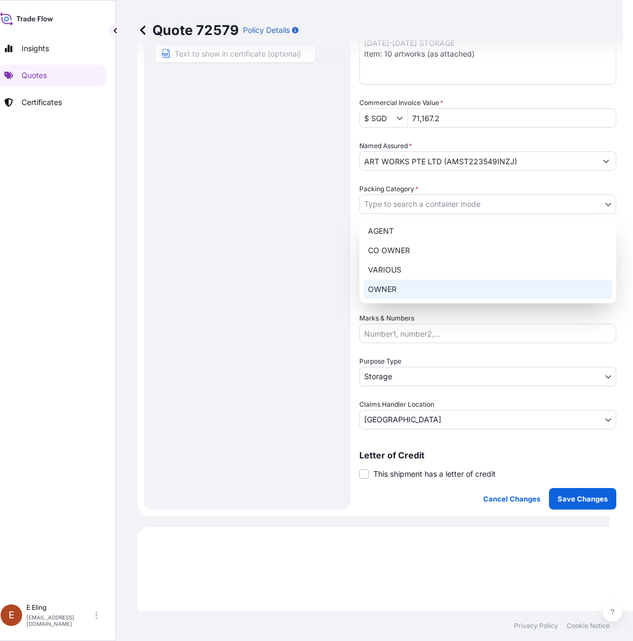
click at [398, 291] on div "OWNER" at bounding box center [488, 289] width 248 height 19
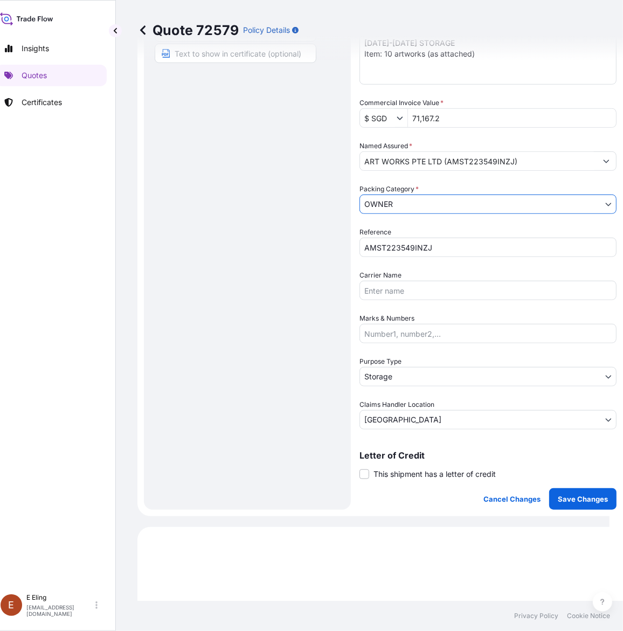
click at [400, 480] on div "Coverage Type Excluding hoisting Including hoisting Packing/unpacking only Ship…" at bounding box center [487, 172] width 257 height 675
click at [400, 478] on div "Coverage Type Excluding hoisting Including hoisting Packing/unpacking only Ship…" at bounding box center [487, 172] width 257 height 675
click at [400, 474] on span "This shipment has a letter of credit" at bounding box center [434, 474] width 122 height 11
click at [359, 468] on input "This shipment has a letter of credit" at bounding box center [359, 468] width 0 height 0
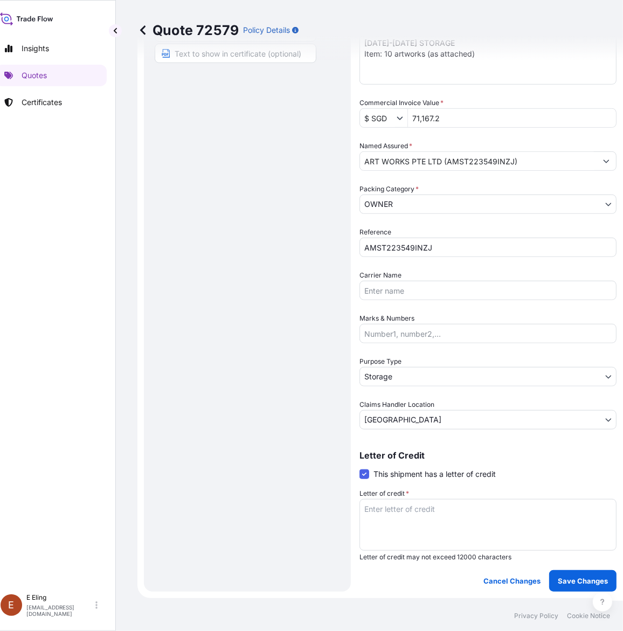
click at [407, 506] on textarea "Letter of credit *" at bounding box center [487, 525] width 257 height 52
paste textarea "Storage Period: [DATE] to 31 [DATE] (till further notice)"
click at [431, 510] on textarea "Storage Period: [DATE] to 31 [DATE] (till further notice)" at bounding box center [487, 525] width 257 height 52
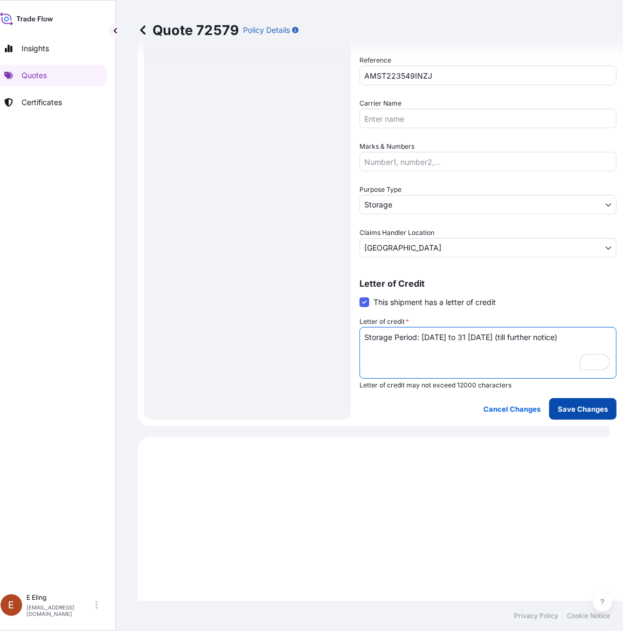
type textarea "Storage Period: [DATE] to 31 [DATE] (till further notice)"
click at [601, 407] on p "Save Changes" at bounding box center [583, 409] width 50 height 11
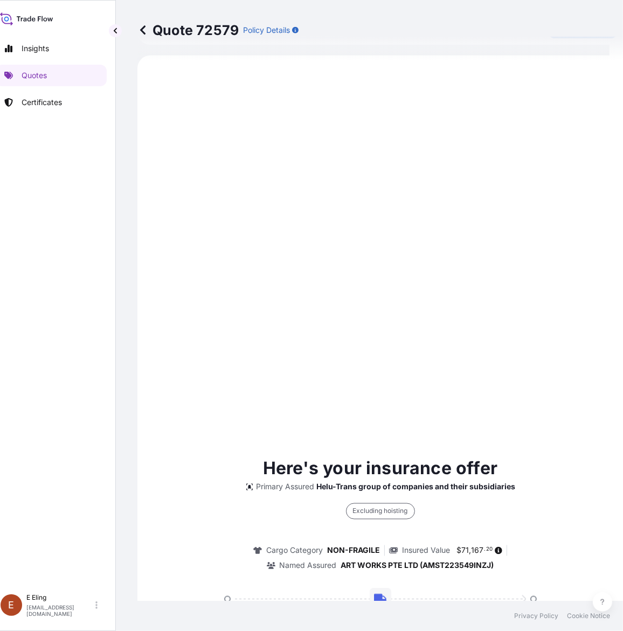
select select "STORAGE"
select select "Storage"
select select "[GEOGRAPHIC_DATA]"
type input "$ SGD"
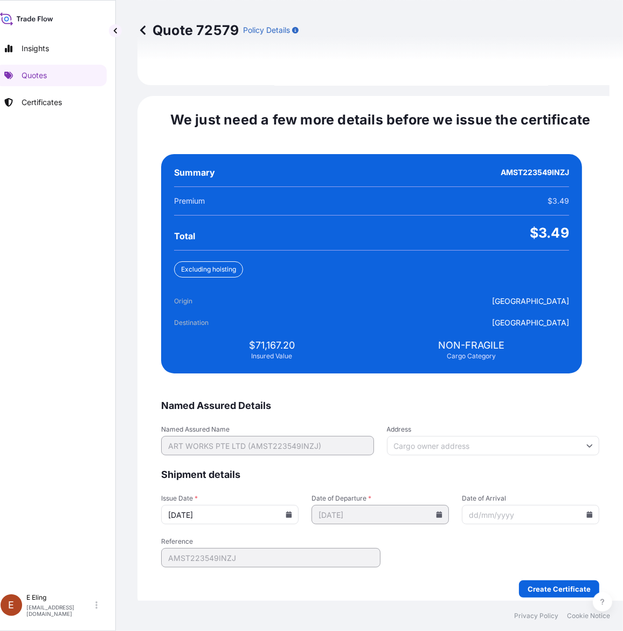
click at [292, 511] on icon at bounding box center [289, 514] width 6 height 6
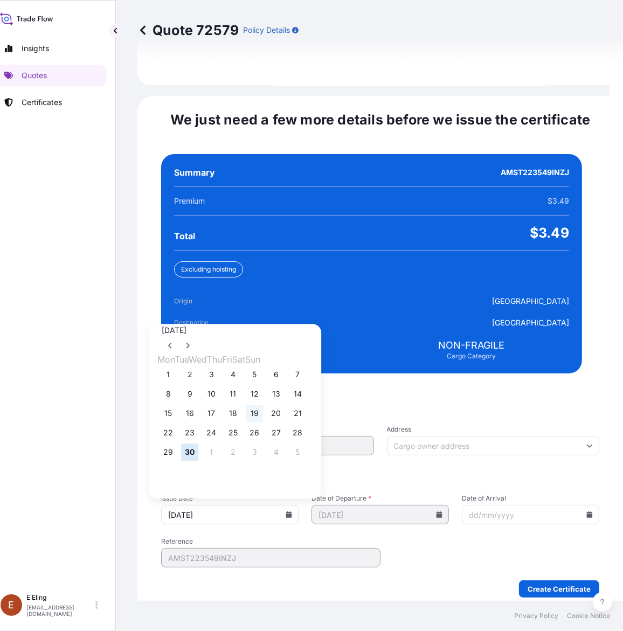
click at [262, 405] on button "19" at bounding box center [254, 413] width 17 height 17
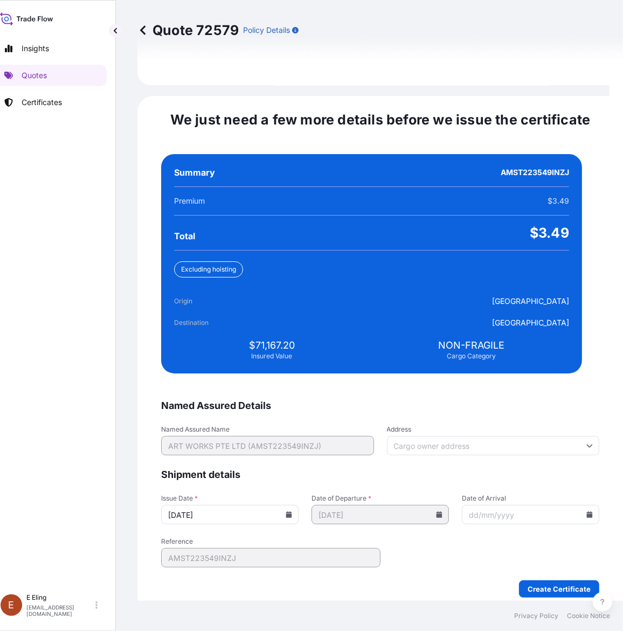
type input "[DATE]"
drag, startPoint x: 561, startPoint y: 502, endPoint x: 570, endPoint y: 502, distance: 8.1
click at [567, 505] on div at bounding box center [530, 514] width 137 height 19
click at [587, 511] on icon at bounding box center [590, 514] width 6 height 6
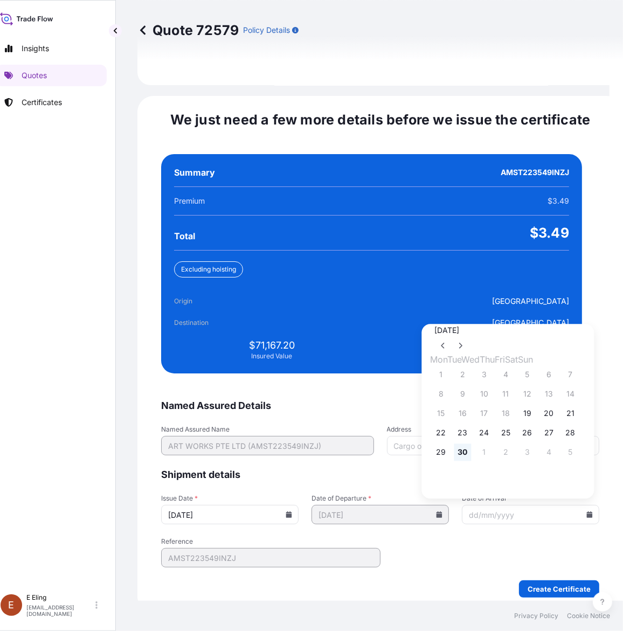
click at [467, 445] on button "30" at bounding box center [462, 452] width 17 height 17
type input "[DATE]"
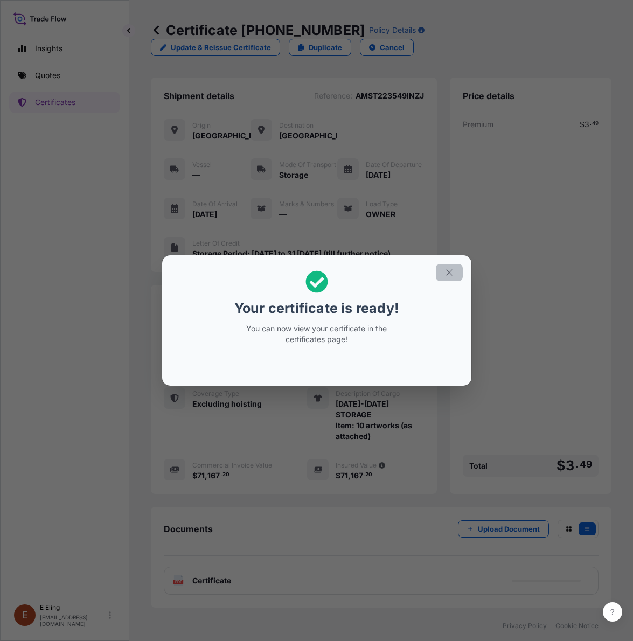
click at [450, 276] on icon "button" at bounding box center [450, 273] width 10 height 10
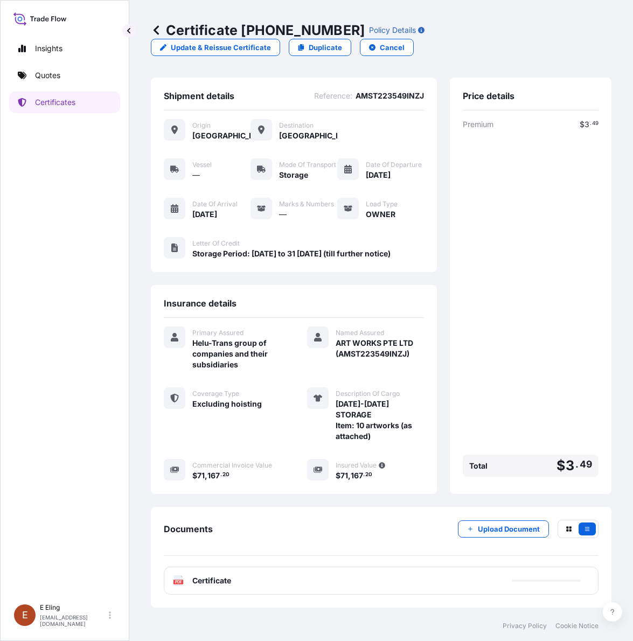
click at [292, 567] on div "PDF Certificate" at bounding box center [381, 581] width 435 height 28
drag, startPoint x: 264, startPoint y: 29, endPoint x: 334, endPoint y: 31, distance: 70.1
click at [334, 31] on p "Certificate [PHONE_NUMBER]" at bounding box center [258, 30] width 214 height 17
copy p "[PHONE_NUMBER]"
click at [491, 524] on p "Upload Document" at bounding box center [509, 529] width 62 height 11
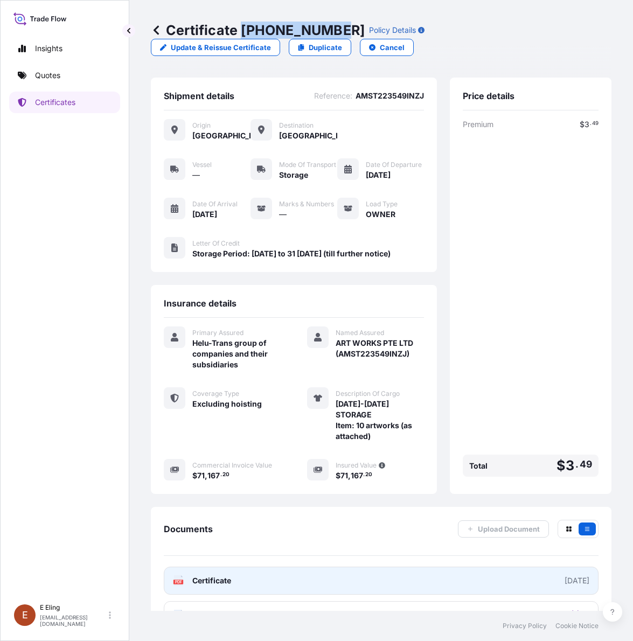
scroll to position [47, 0]
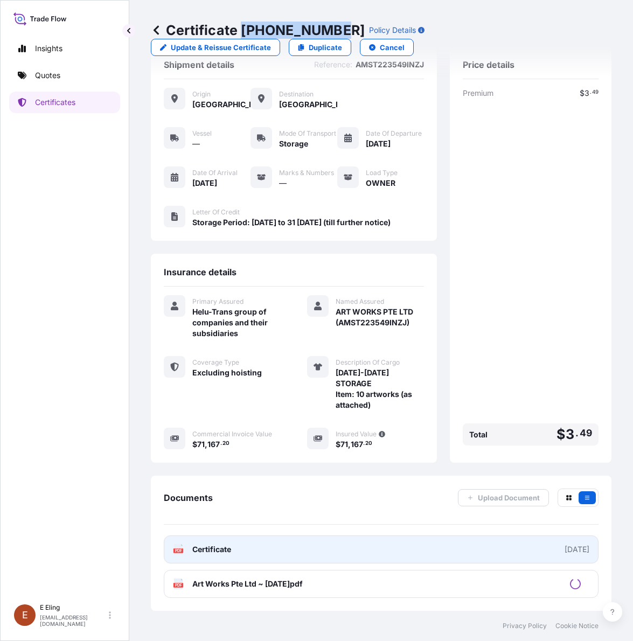
click at [330, 549] on link "PDF Certificate [DATE]" at bounding box center [381, 550] width 435 height 28
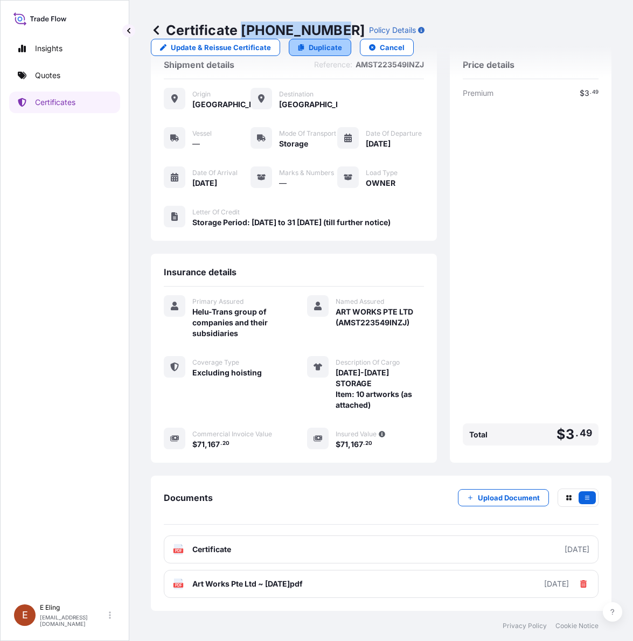
click at [306, 45] on link "Duplicate" at bounding box center [320, 47] width 63 height 17
select select "STORAGE"
select select "Storage"
select select "[GEOGRAPHIC_DATA]"
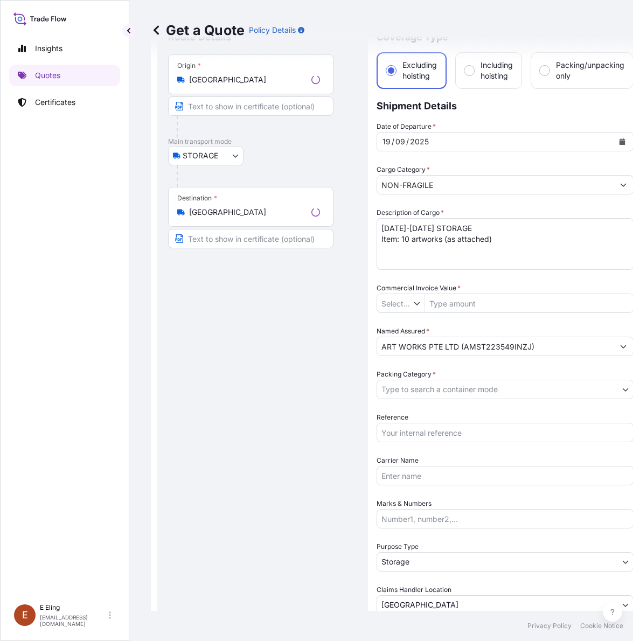
type input "$ SGD"
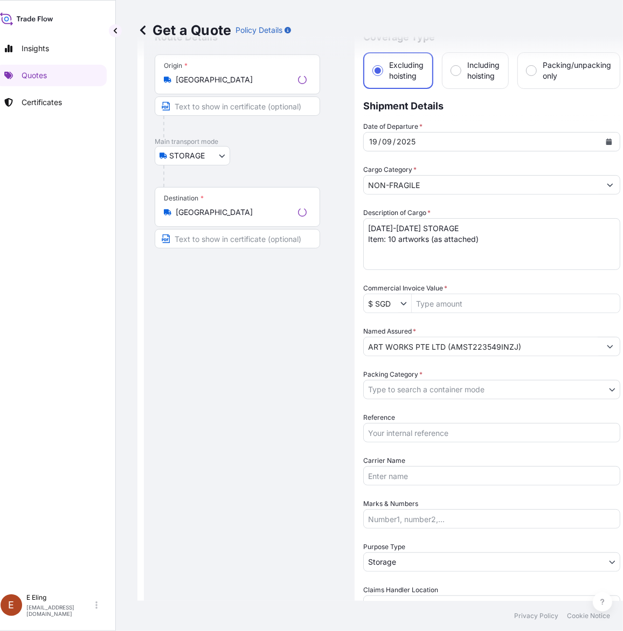
scroll to position [17, 0]
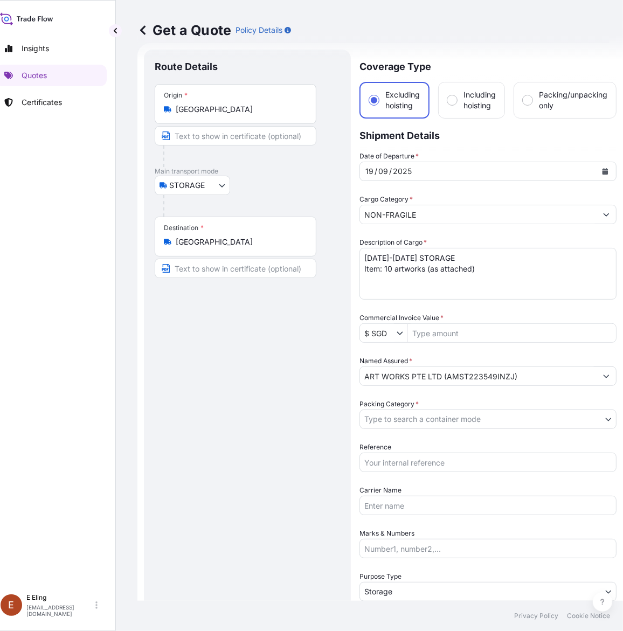
click at [605, 171] on icon "Calendar" at bounding box center [605, 171] width 6 height 6
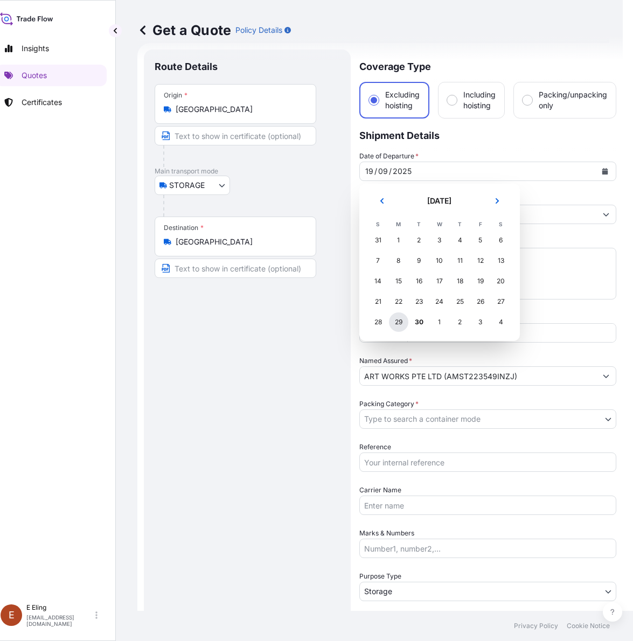
click at [397, 322] on div "29" at bounding box center [398, 322] width 19 height 19
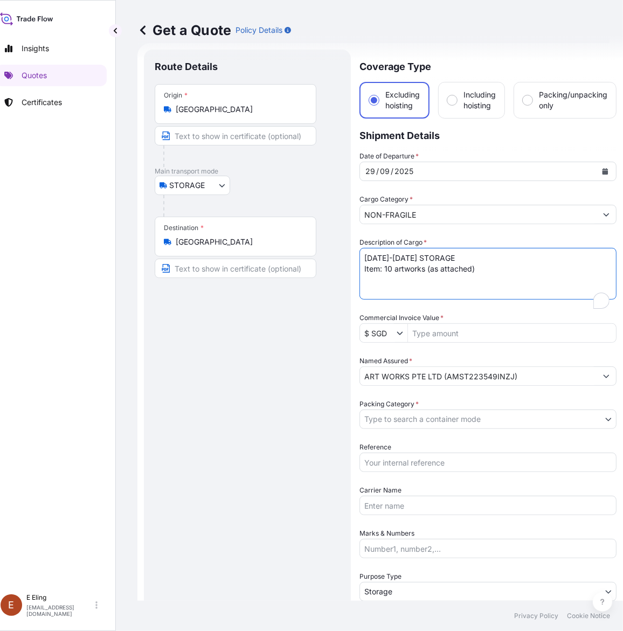
drag, startPoint x: 368, startPoint y: 255, endPoint x: 358, endPoint y: 258, distance: 10.1
click at [359, 256] on textarea "[DATE]-[DATE] STORAGE Item: 10 artworks (as attached)" at bounding box center [487, 274] width 257 height 52
type textarea "[DATE]-[DATE] STORAGE Item: 10 artworks (as attached)"
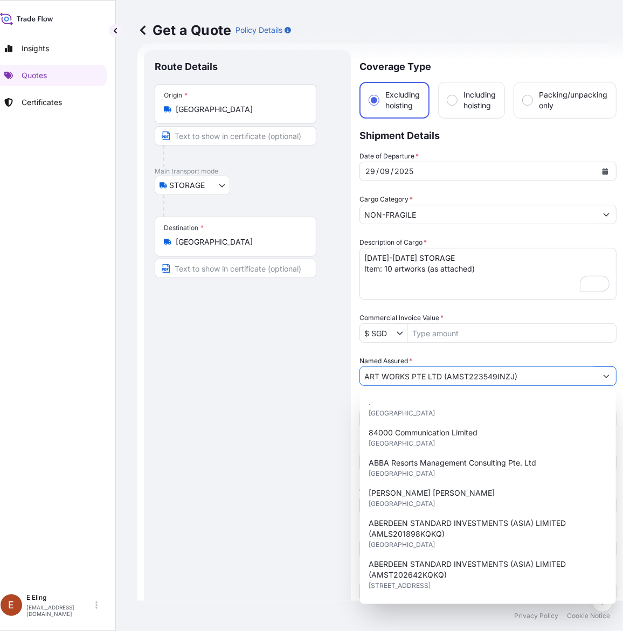
drag, startPoint x: 448, startPoint y: 375, endPoint x: 512, endPoint y: 376, distance: 64.1
click at [512, 376] on input "ART WORKS PTE LTD (AMST223549INZJ)" at bounding box center [478, 375] width 237 height 19
click at [276, 411] on div "Route Details Place of loading Road / [GEOGRAPHIC_DATA] / Inland Origin * [GEOG…" at bounding box center [247, 427] width 185 height 735
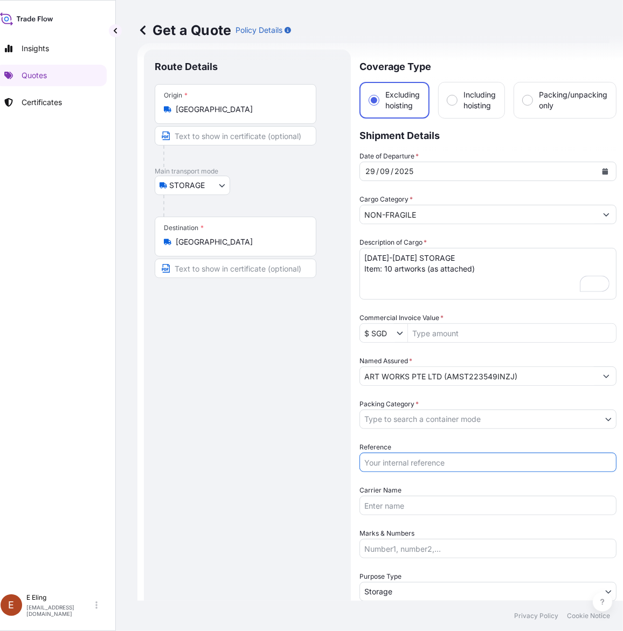
drag, startPoint x: 394, startPoint y: 454, endPoint x: 399, endPoint y: 446, distance: 9.9
click at [394, 454] on input "Reference" at bounding box center [487, 462] width 257 height 19
paste input "AMST223549INZJ"
type input "AMST223549INZJ"
click at [406, 424] on body "15 options available. Insights Quotes Certificates [PERSON_NAME] [EMAIL_ADDRESS…" at bounding box center [298, 315] width 623 height 631
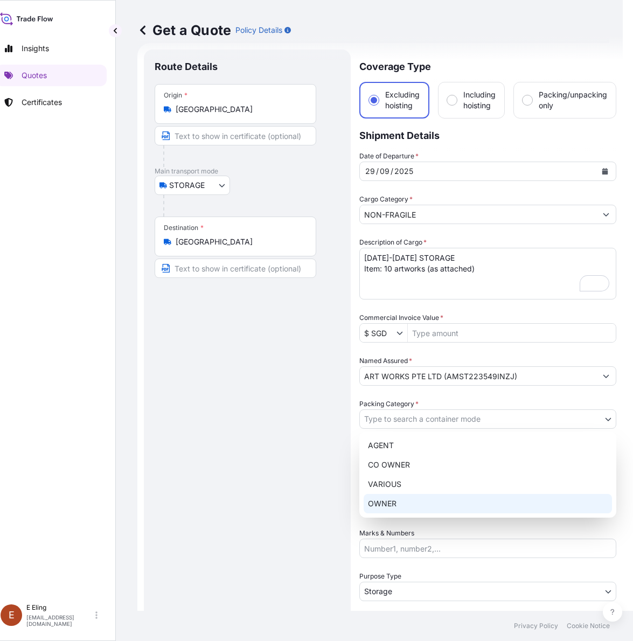
click at [397, 496] on div "OWNER" at bounding box center [488, 503] width 248 height 19
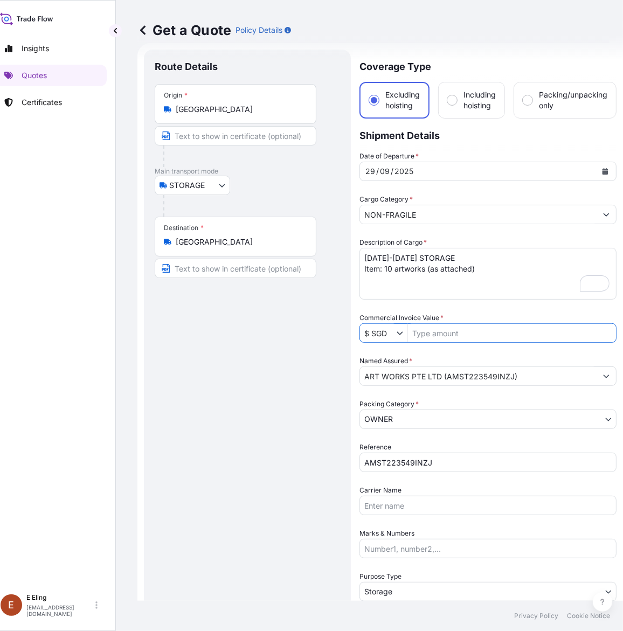
click at [434, 324] on input "Commercial Invoice Value *" at bounding box center [512, 332] width 208 height 19
click at [438, 327] on input "Commercial Invoice Value *" at bounding box center [512, 332] width 208 height 19
paste input "960,000.00"
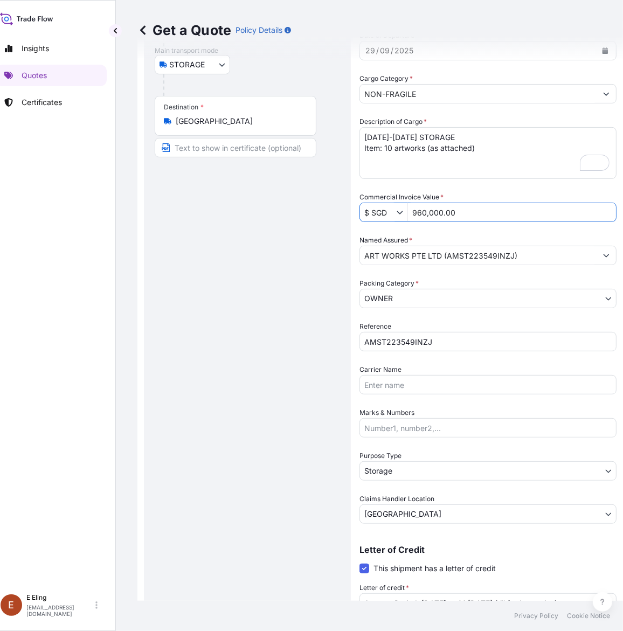
scroll to position [217, 0]
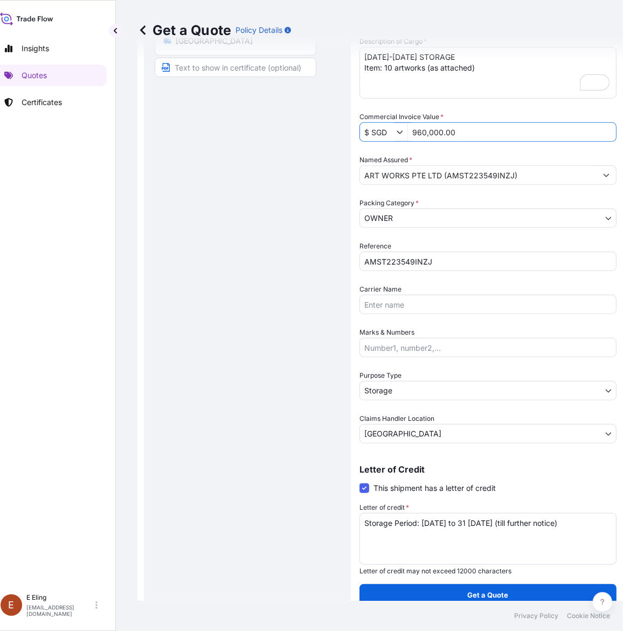
click at [537, 524] on textarea "Storage Period: [DATE] to 31 [DATE] (till further notice)" at bounding box center [487, 539] width 257 height 52
type input "960,000"
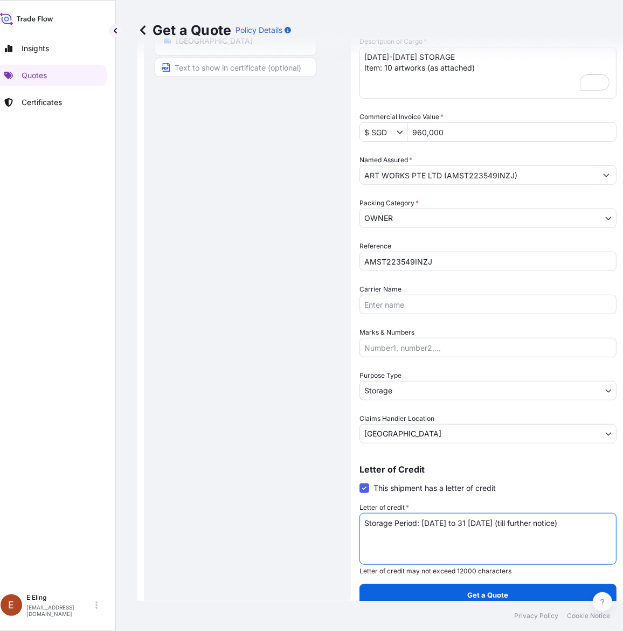
scroll to position [218, 0]
click at [537, 524] on textarea "Storage Period: [DATE] to 31 [DATE] (till further notice)" at bounding box center [487, 539] width 257 height 52
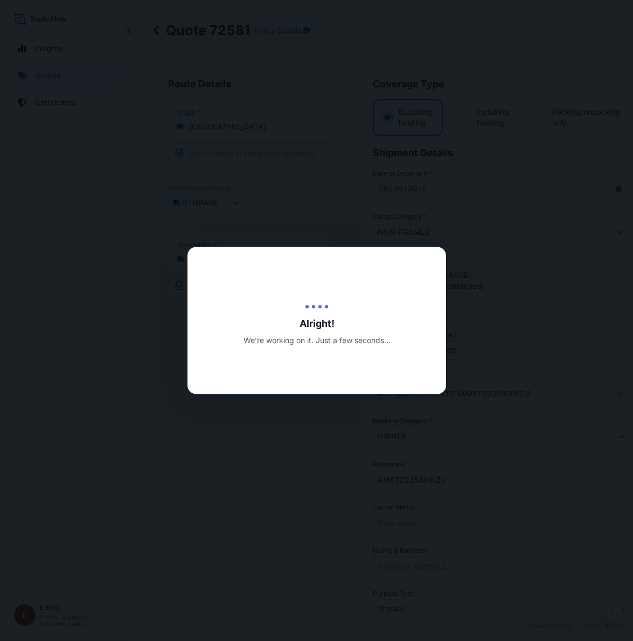
select select "STORAGE"
select select "27"
select select "Storage"
select select "[GEOGRAPHIC_DATA]"
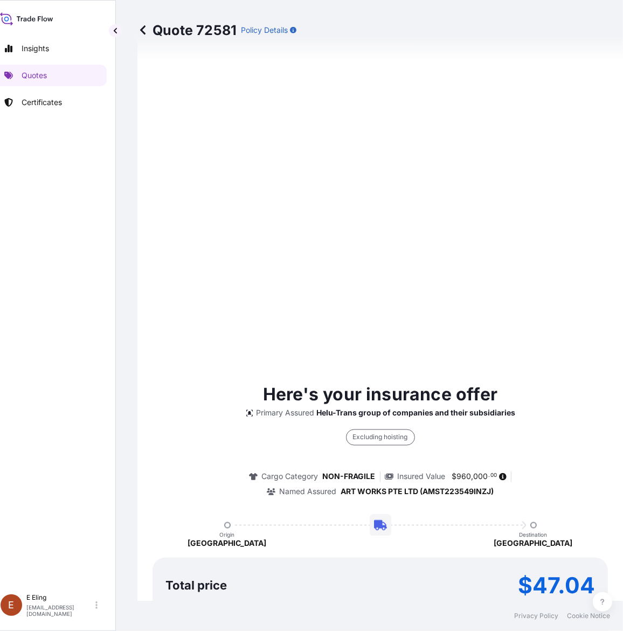
select select "STORAGE"
select select "Storage"
select select "[GEOGRAPHIC_DATA]"
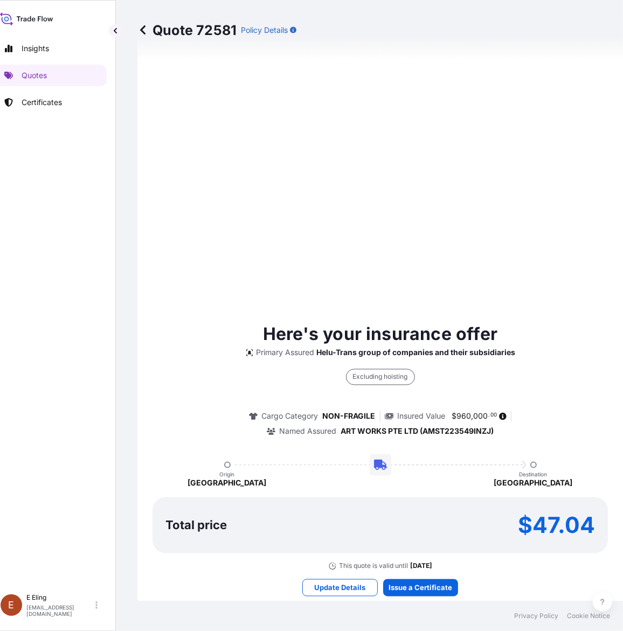
type input "$ SGD"
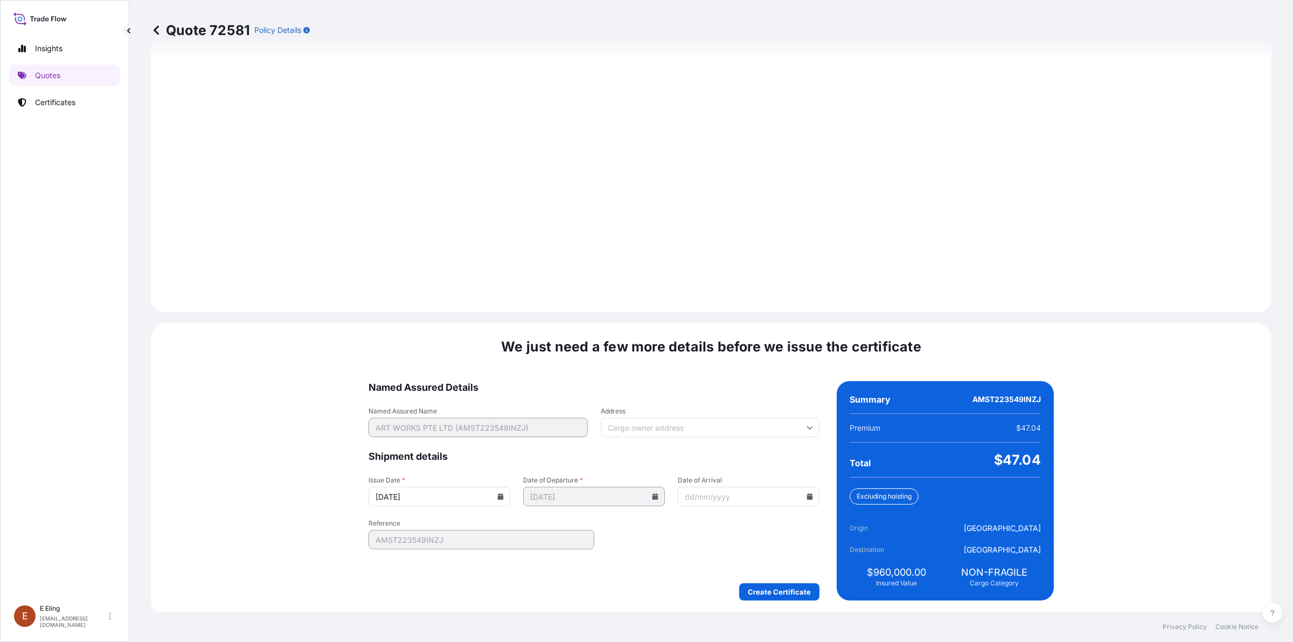
scroll to position [1420, 0]
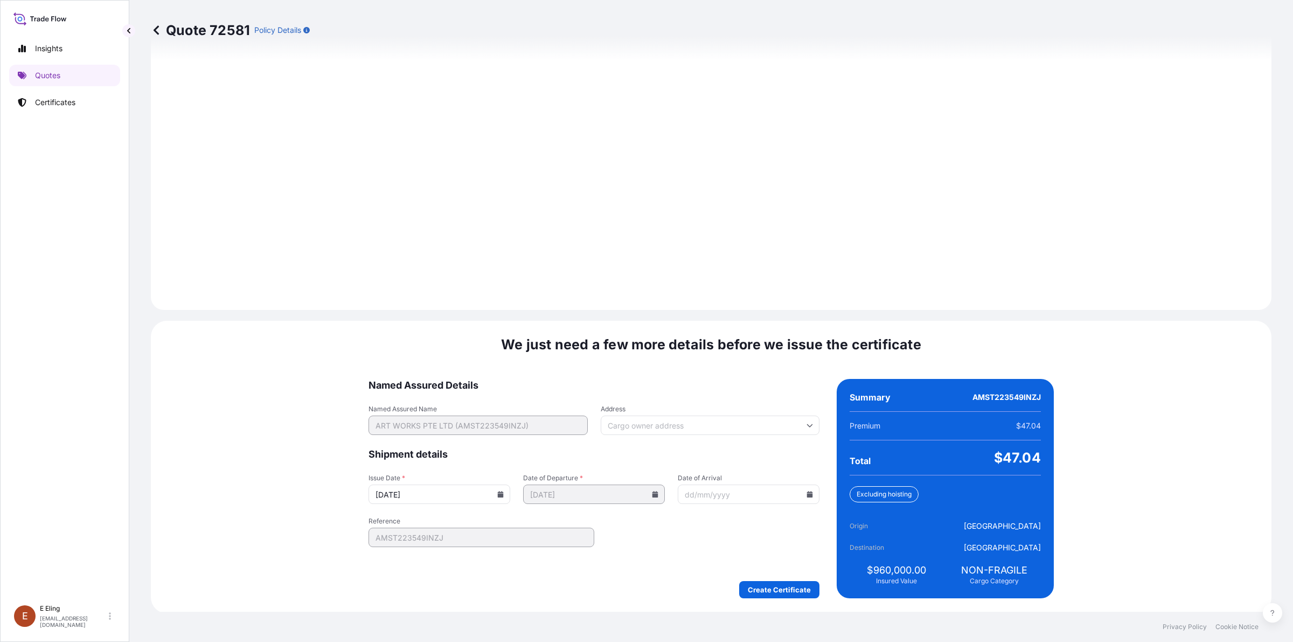
drag, startPoint x: 523, startPoint y: 491, endPoint x: 515, endPoint y: 490, distance: 7.6
click at [510, 491] on div "[DATE]" at bounding box center [440, 493] width 142 height 19
click at [504, 491] on icon at bounding box center [500, 494] width 6 height 6
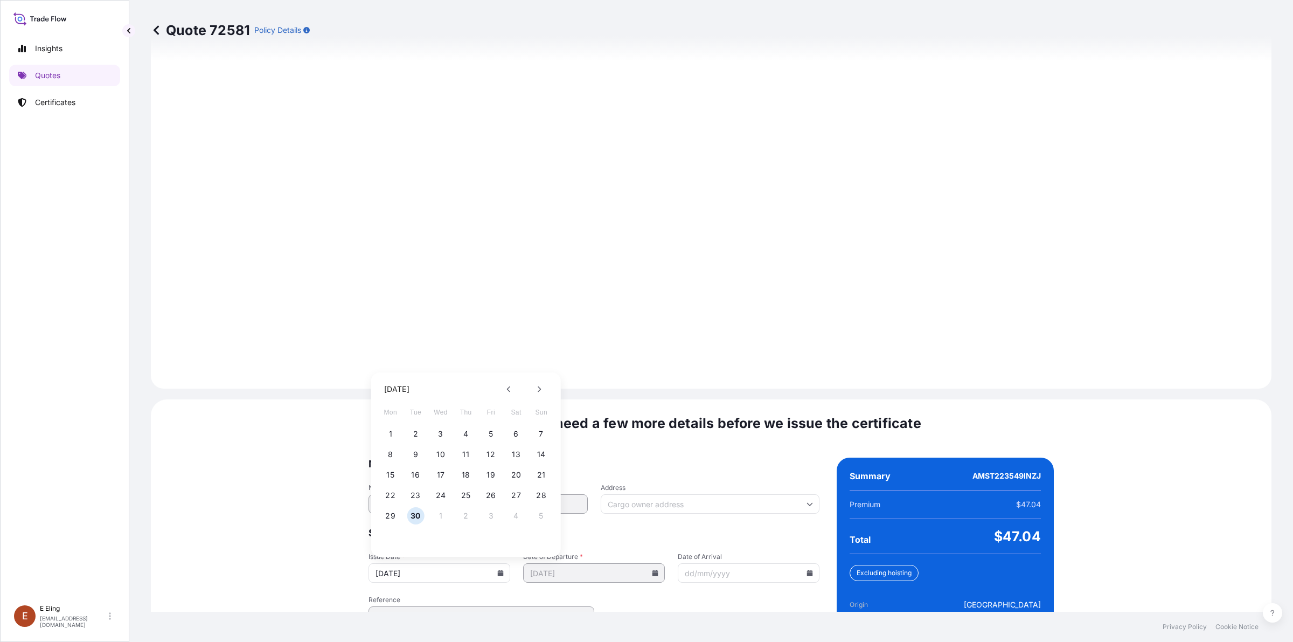
scroll to position [1353, 0]
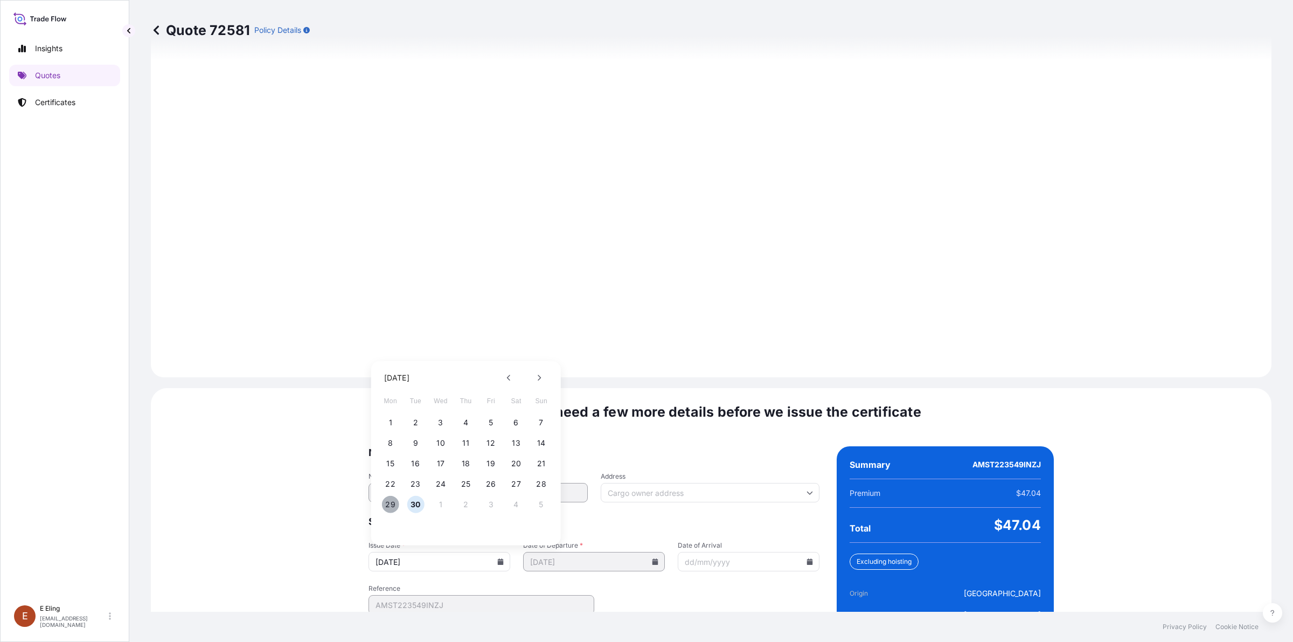
click at [392, 501] on button "29" at bounding box center [390, 504] width 17 height 17
type input "29/09/2025"
click at [633, 564] on input "Date of Arrival" at bounding box center [749, 561] width 142 height 19
click at [633, 558] on icon at bounding box center [810, 561] width 6 height 6
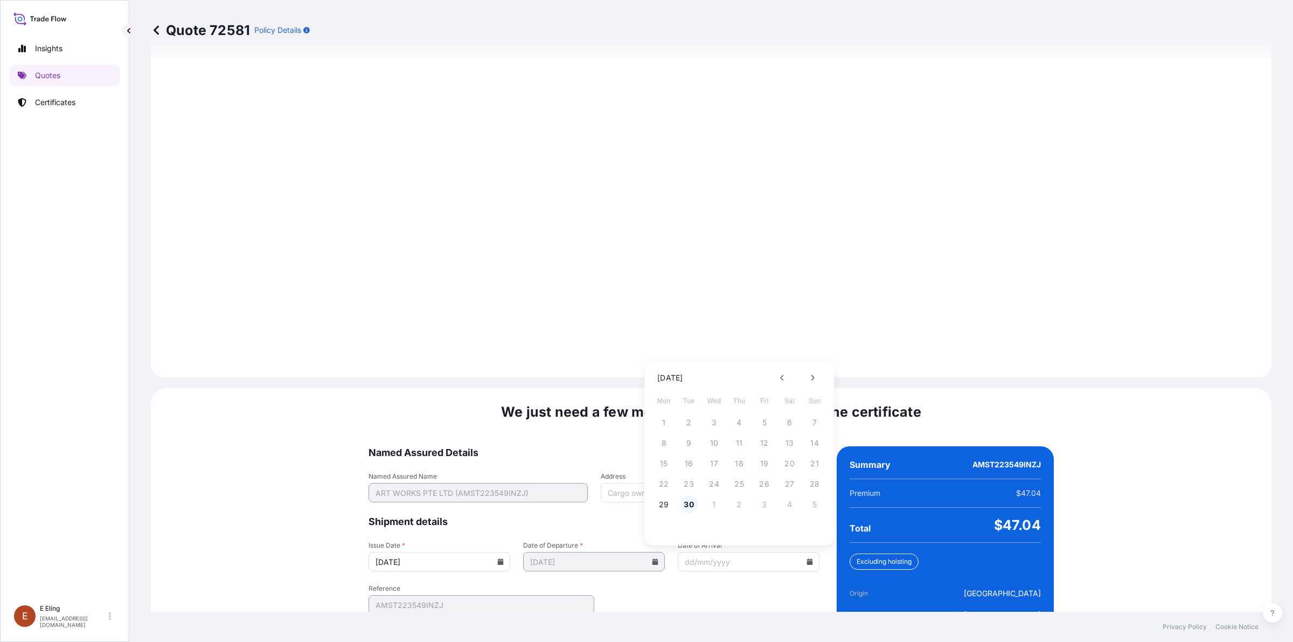
click at [633, 502] on button "30" at bounding box center [689, 504] width 17 height 17
type input "[DATE]"
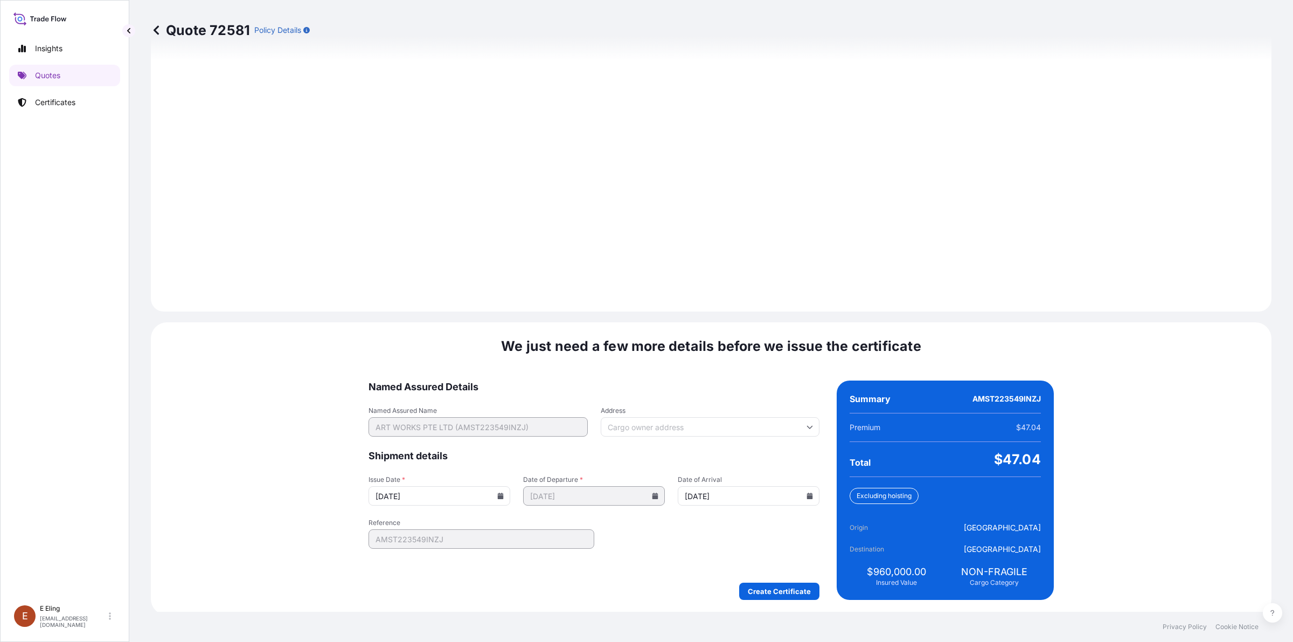
scroll to position [1420, 0]
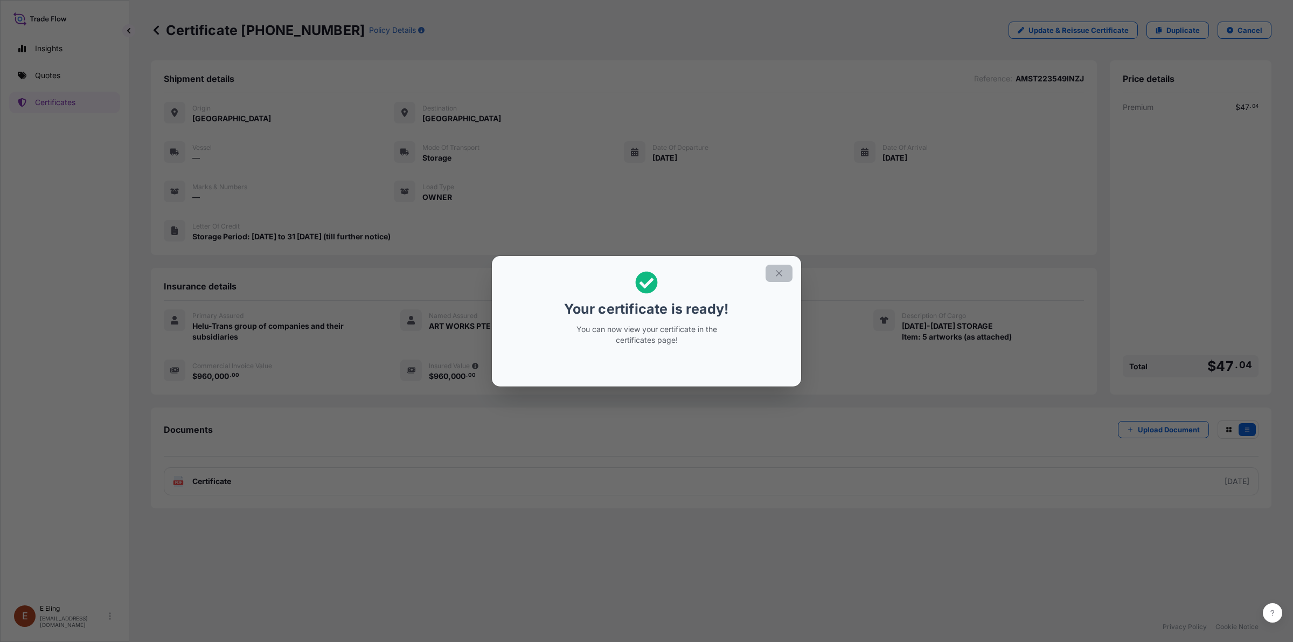
click at [633, 273] on icon "button" at bounding box center [779, 273] width 10 height 10
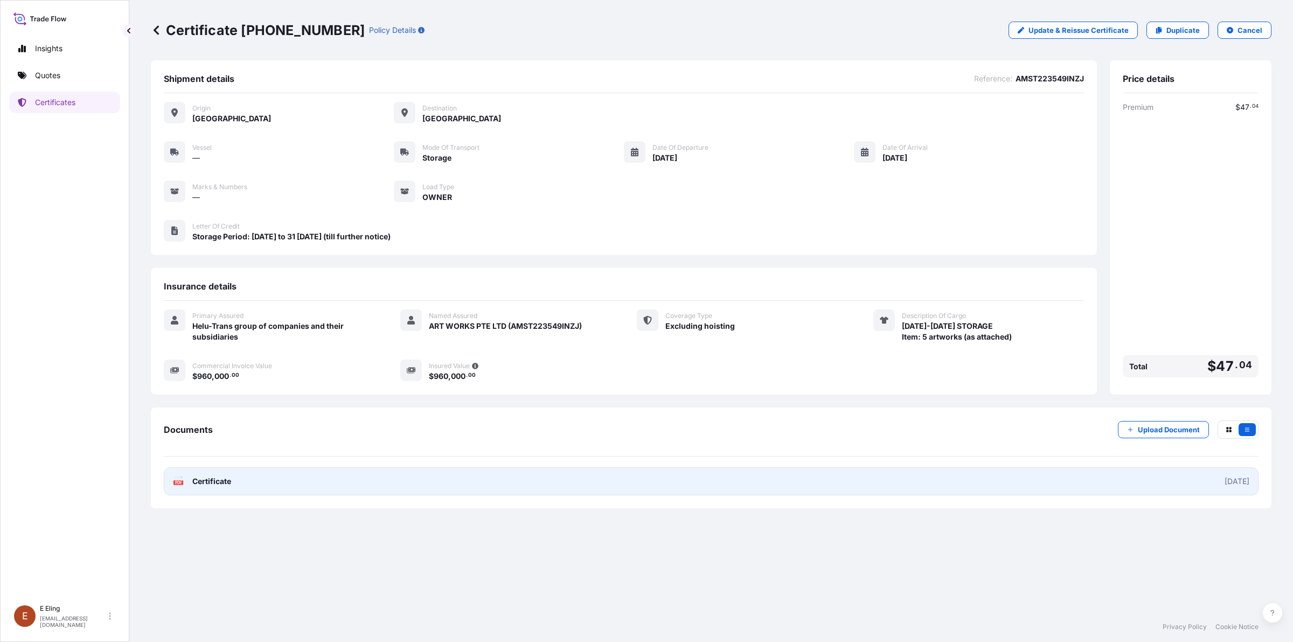
click at [474, 480] on link "PDF Certificate 2025-09-29" at bounding box center [711, 481] width 1095 height 28
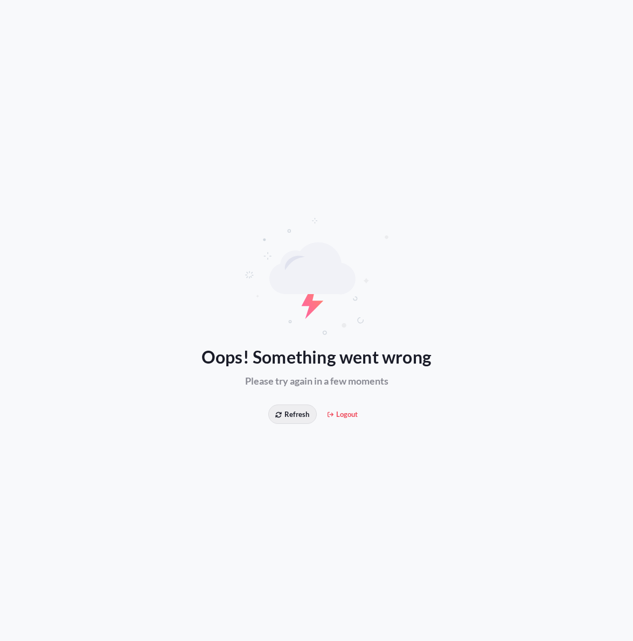
click at [298, 414] on span "Refresh" at bounding box center [292, 414] width 34 height 11
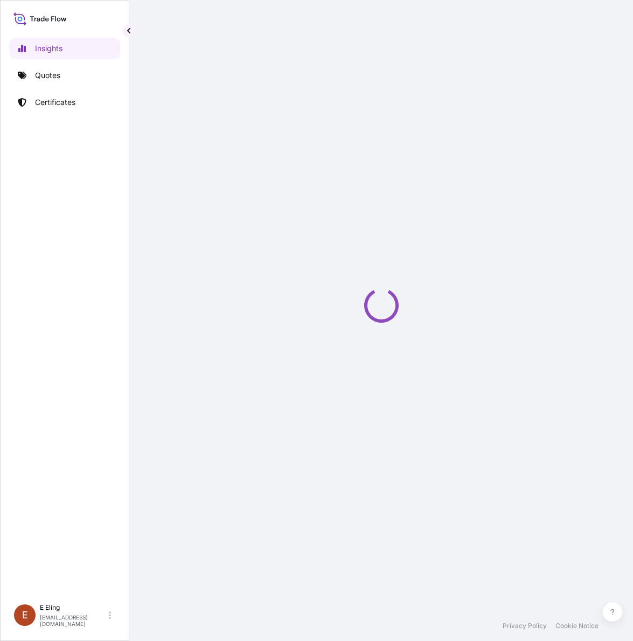
select select "2025"
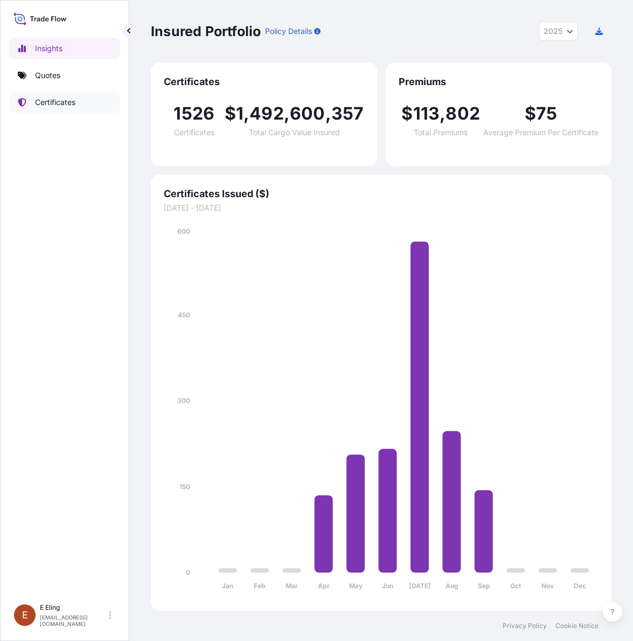
click at [64, 98] on p "Certificates" at bounding box center [55, 102] width 40 height 11
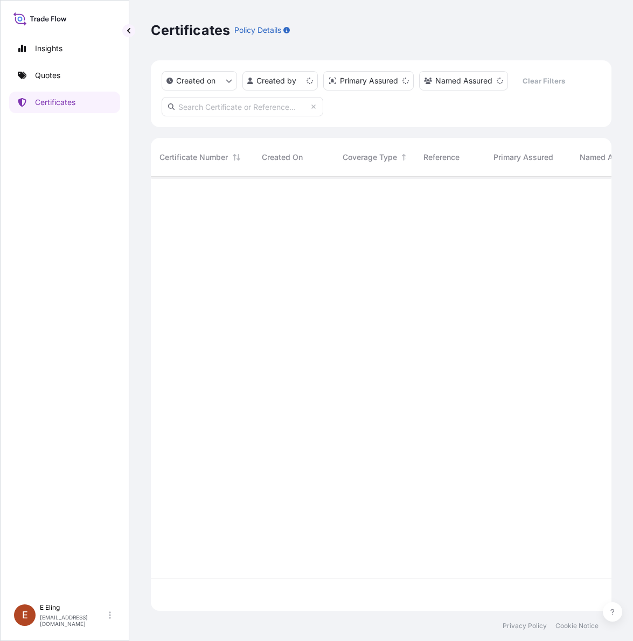
scroll to position [430, 450]
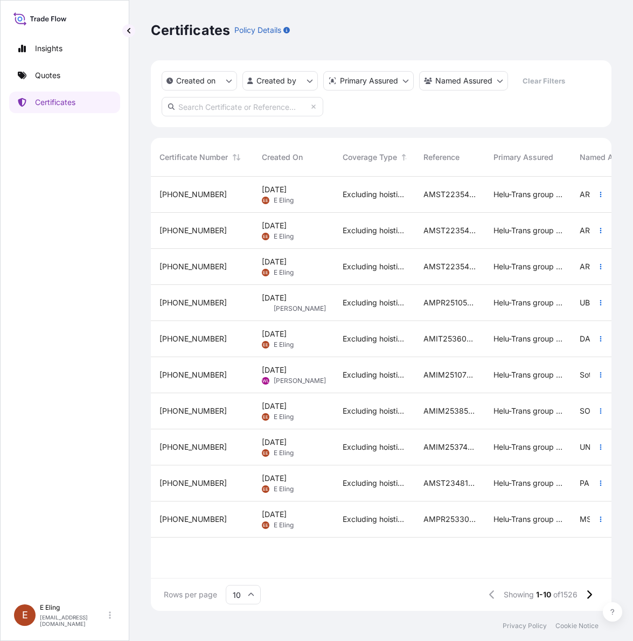
click at [324, 206] on div "30 Sep 2025 EE E Eling" at bounding box center [293, 195] width 81 height 36
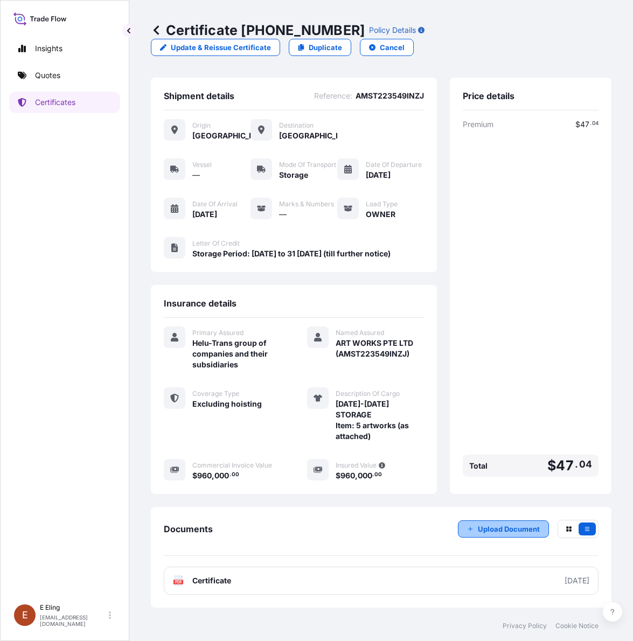
click at [516, 530] on p "Upload Document" at bounding box center [509, 529] width 62 height 11
click at [528, 295] on div "Premium $ 47 . 04 Total $ 47 . 04" at bounding box center [531, 300] width 136 height 362
